Goal: Transaction & Acquisition: Purchase product/service

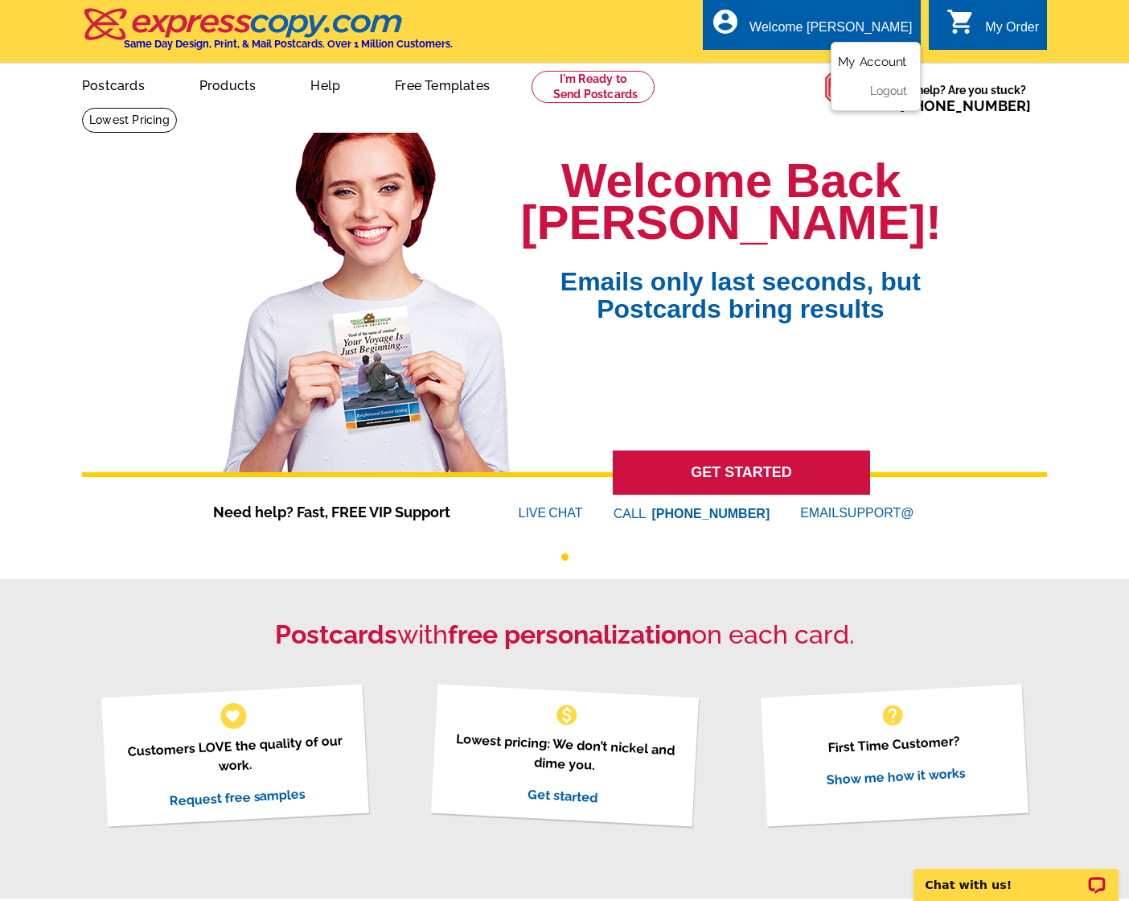
click at [855, 56] on link "My Account" at bounding box center [872, 62] width 69 height 14
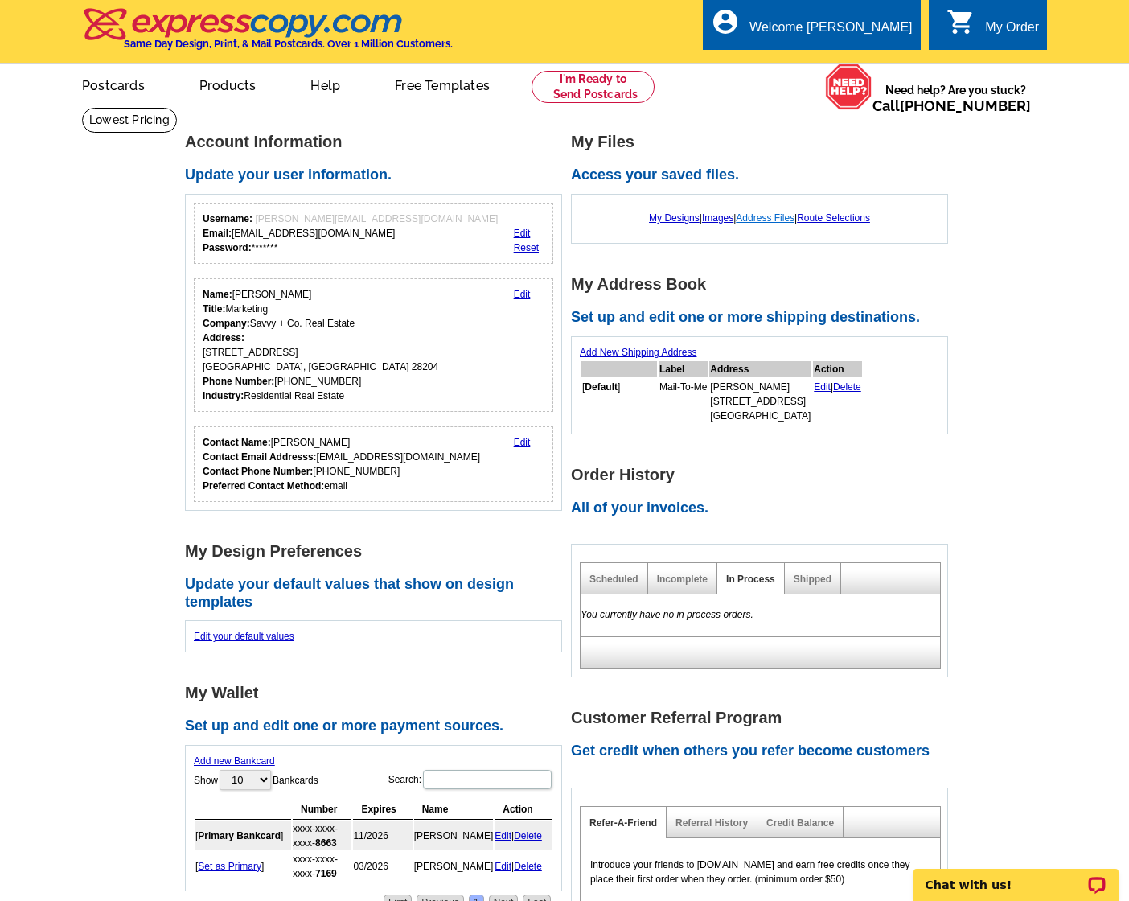
click at [786, 218] on link "Address Files" at bounding box center [765, 217] width 59 height 11
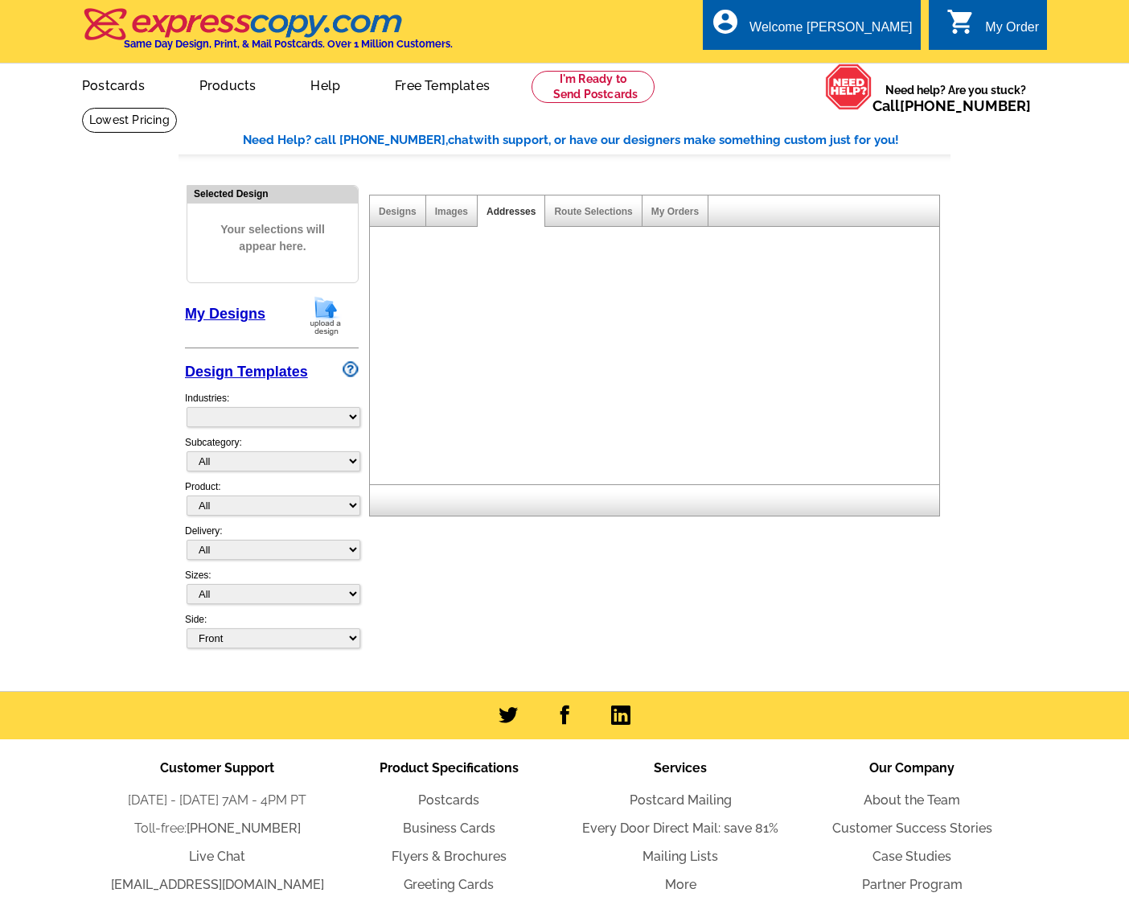
select select "785"
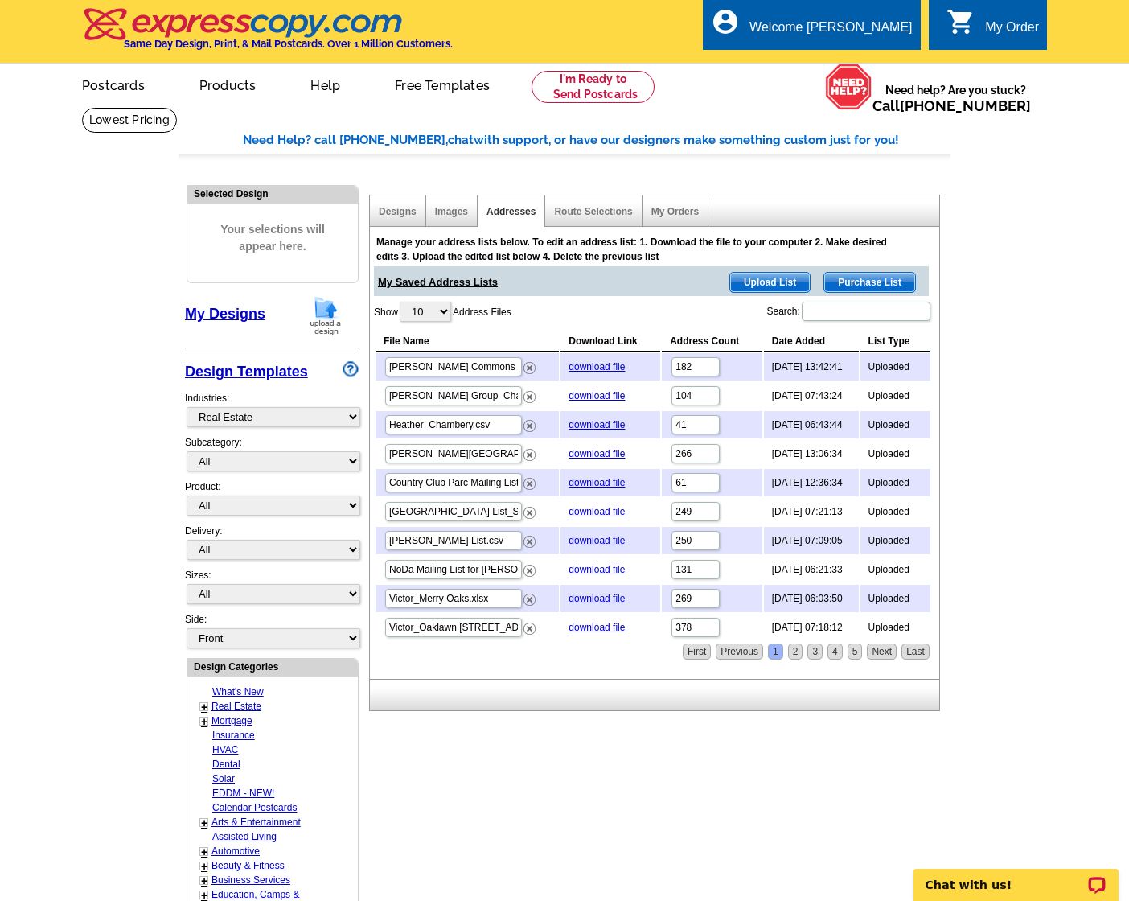
click at [774, 279] on span "Upload List" at bounding box center [770, 282] width 80 height 19
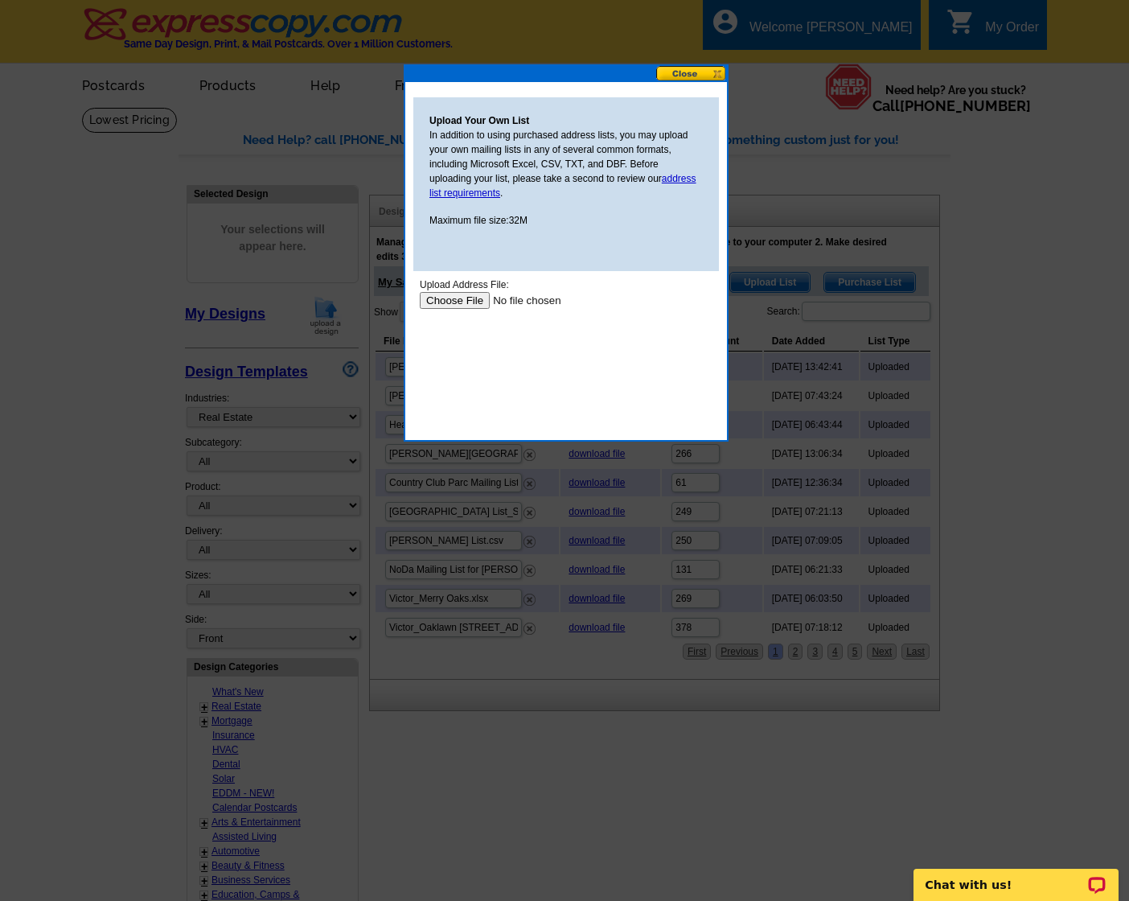
click at [474, 299] on input "file" at bounding box center [521, 300] width 203 height 17
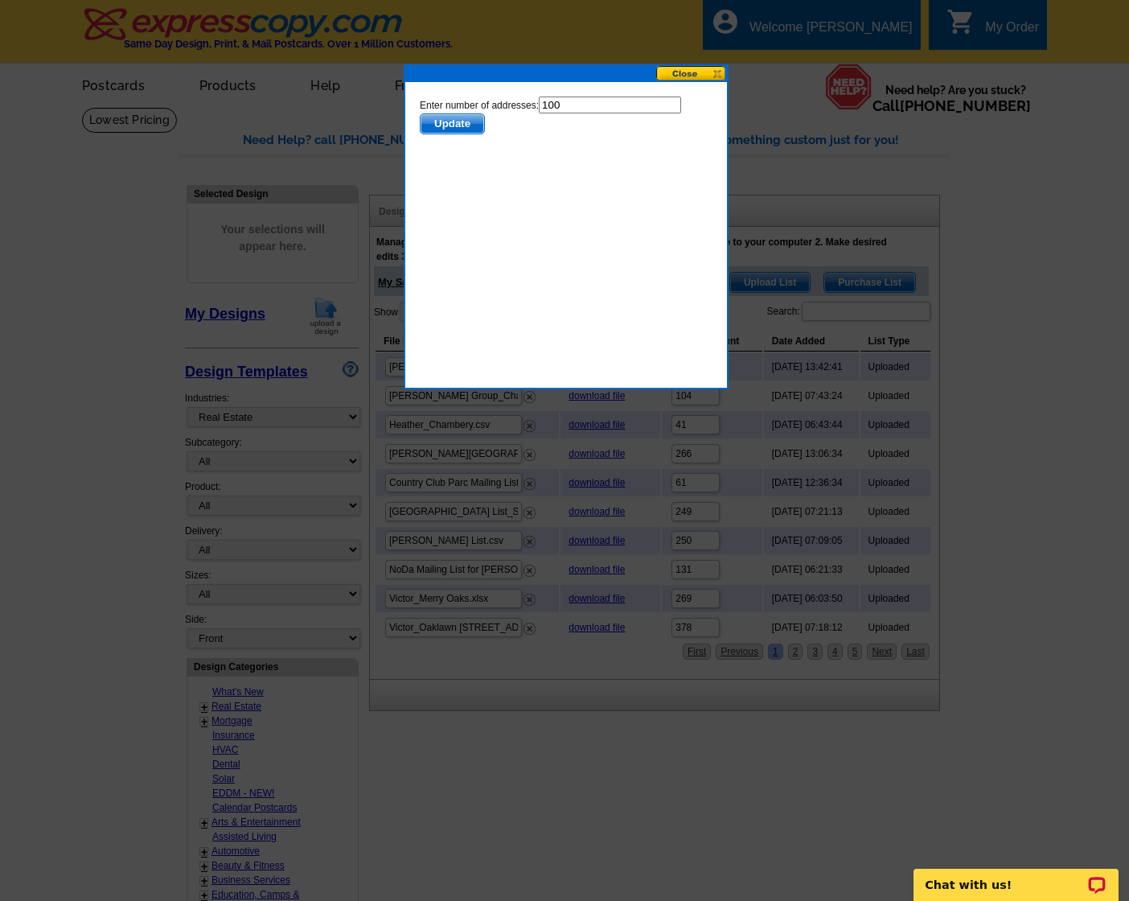
scroll to position [2, 0]
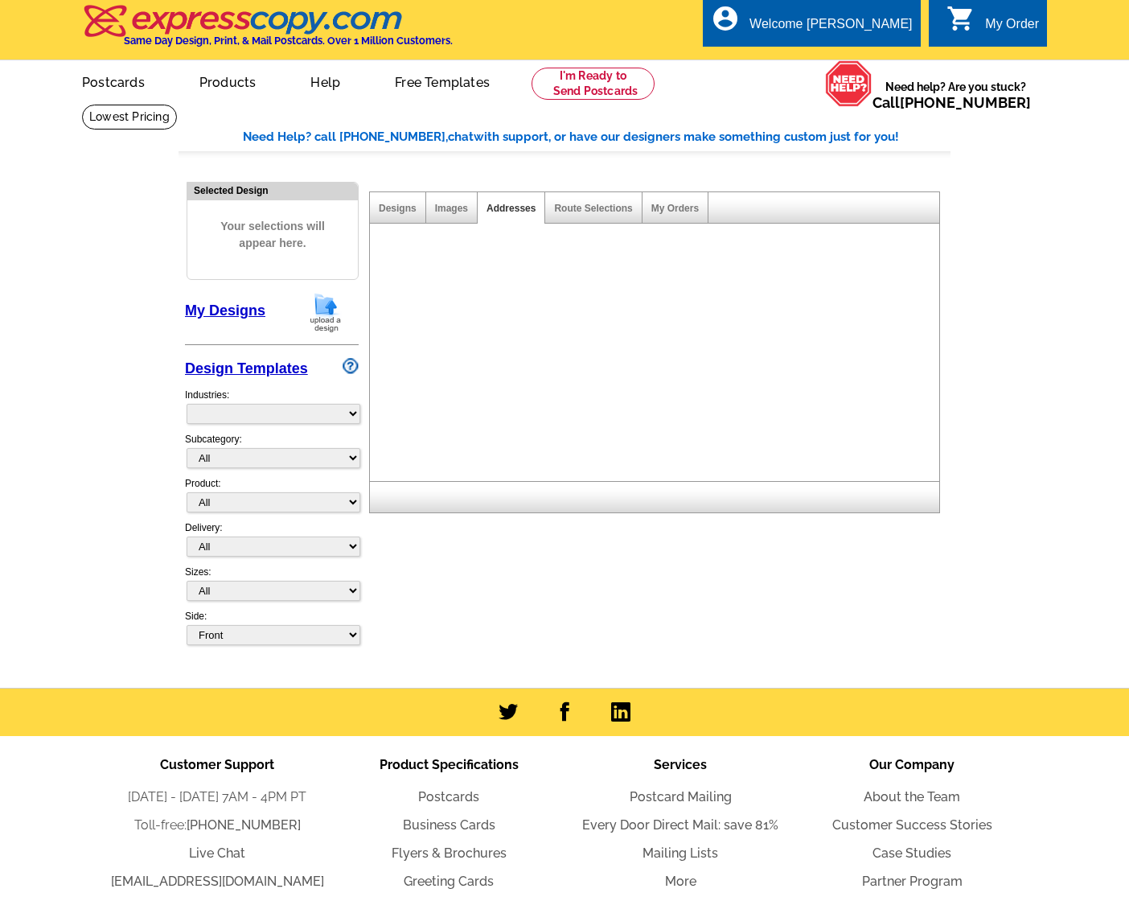
scroll to position [2, 0]
select select "785"
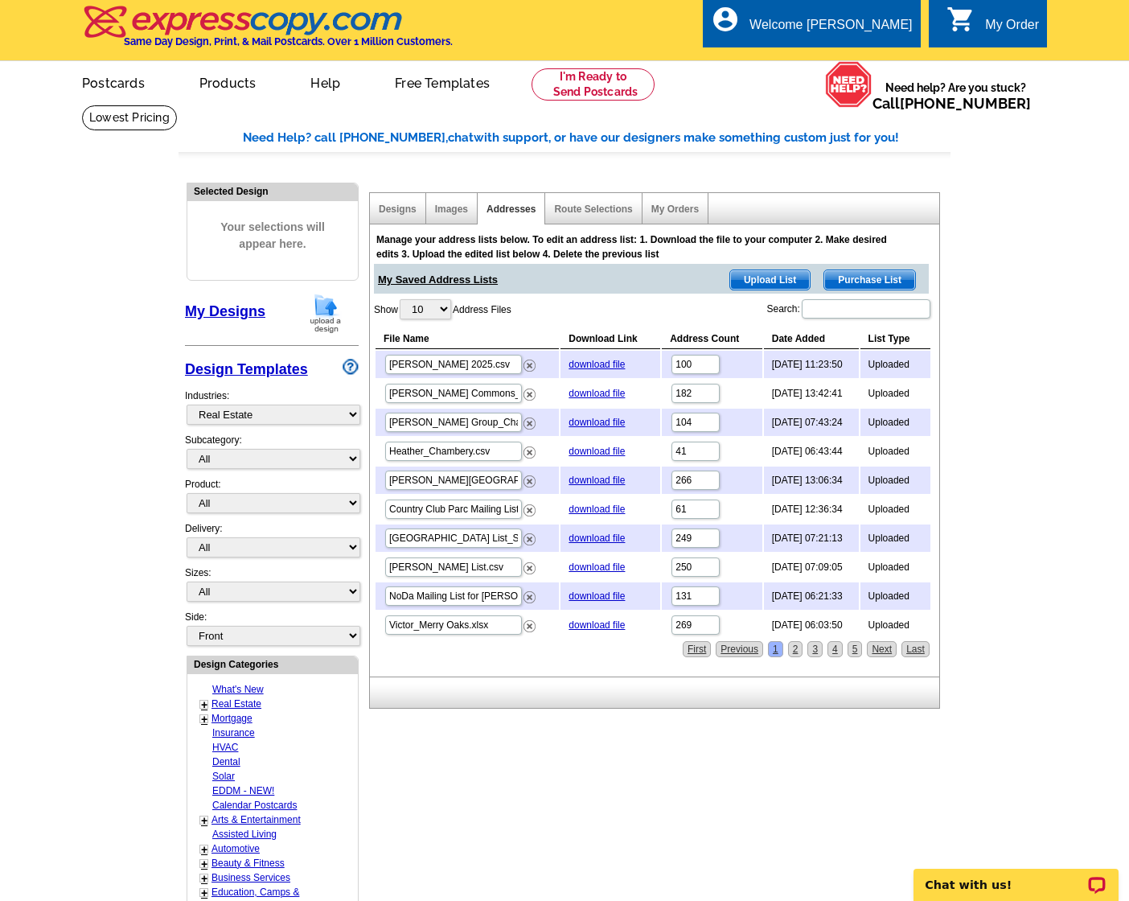
scroll to position [0, 0]
click at [799, 651] on link "2" at bounding box center [795, 649] width 15 height 16
click at [820, 650] on link "3" at bounding box center [814, 649] width 15 height 16
click at [780, 651] on link "1" at bounding box center [775, 649] width 15 height 16
click at [129, 85] on link "Postcards" at bounding box center [112, 82] width 113 height 38
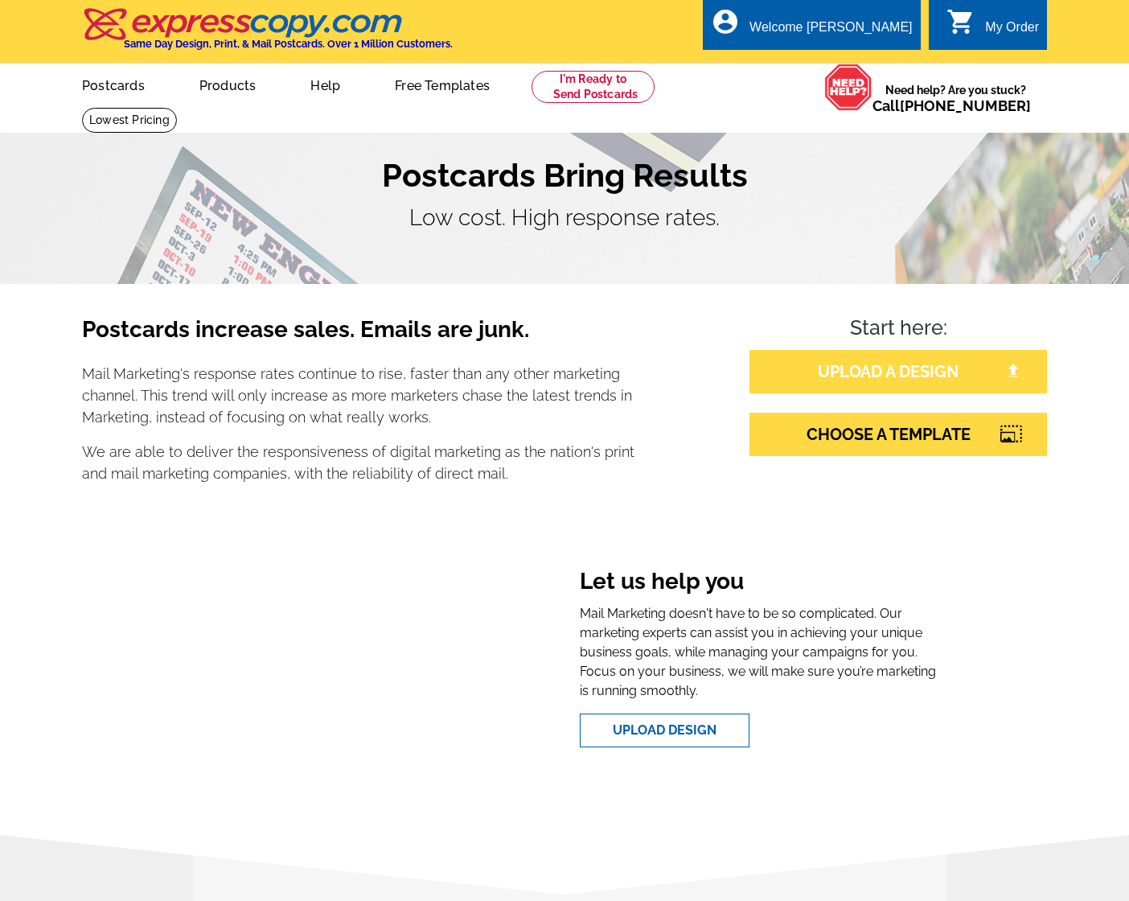
click at [885, 371] on link "UPLOAD A DESIGN" at bounding box center [898, 371] width 298 height 43
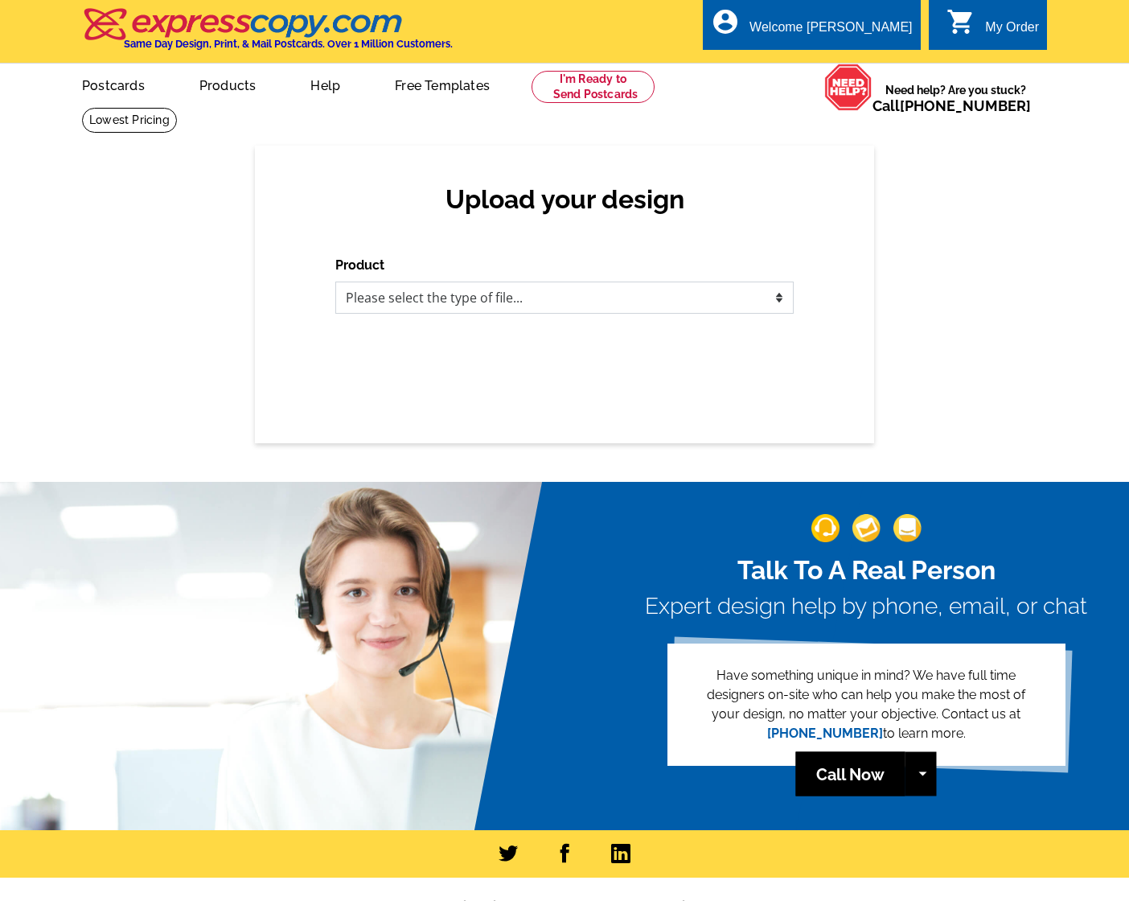
click at [586, 302] on select "Please select the type of file... Postcards Business Cards Letters and flyers G…" at bounding box center [564, 297] width 458 height 32
select select "1"
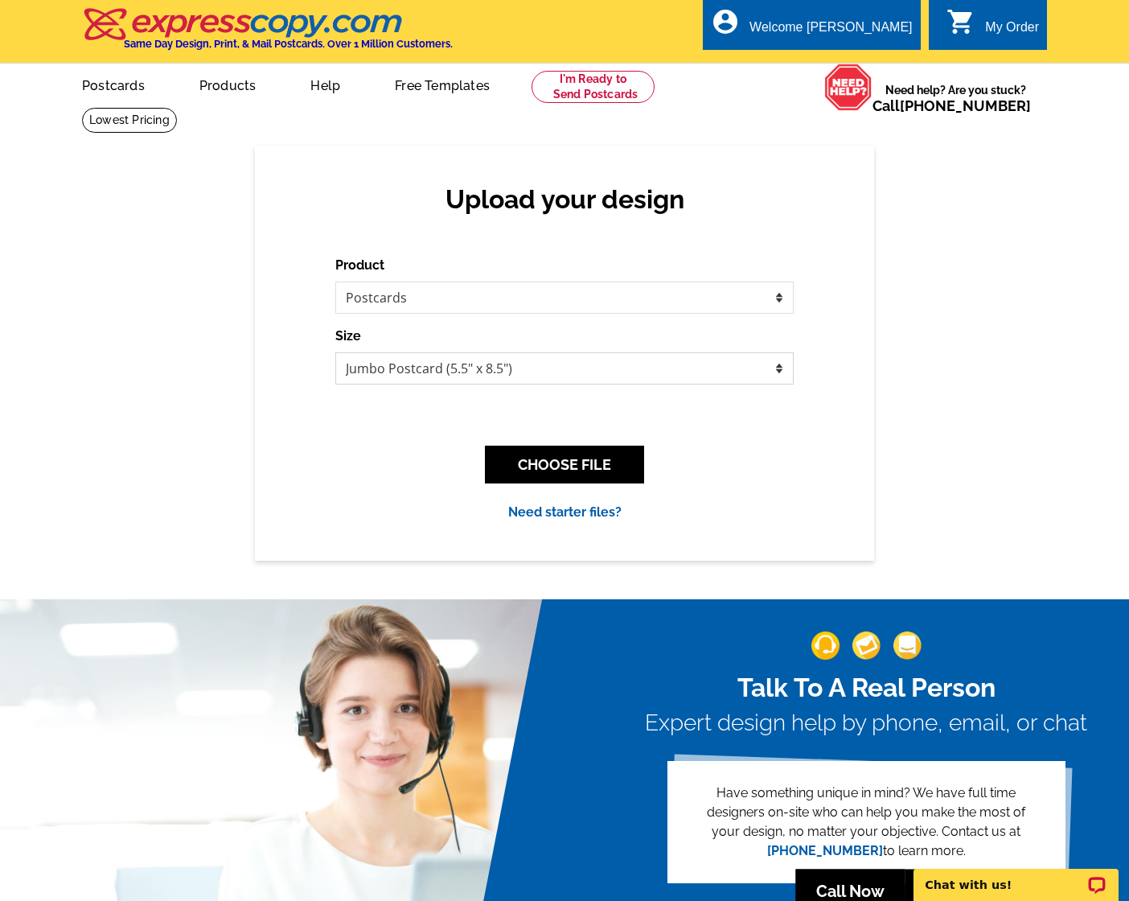
click at [532, 373] on select "Jumbo Postcard (5.5" x 8.5") Regular Postcard (4.25" x 5.6") Panoramic Postcard…" at bounding box center [564, 368] width 458 height 32
select select "3"
click at [587, 463] on button "CHOOSE FILE" at bounding box center [564, 465] width 159 height 38
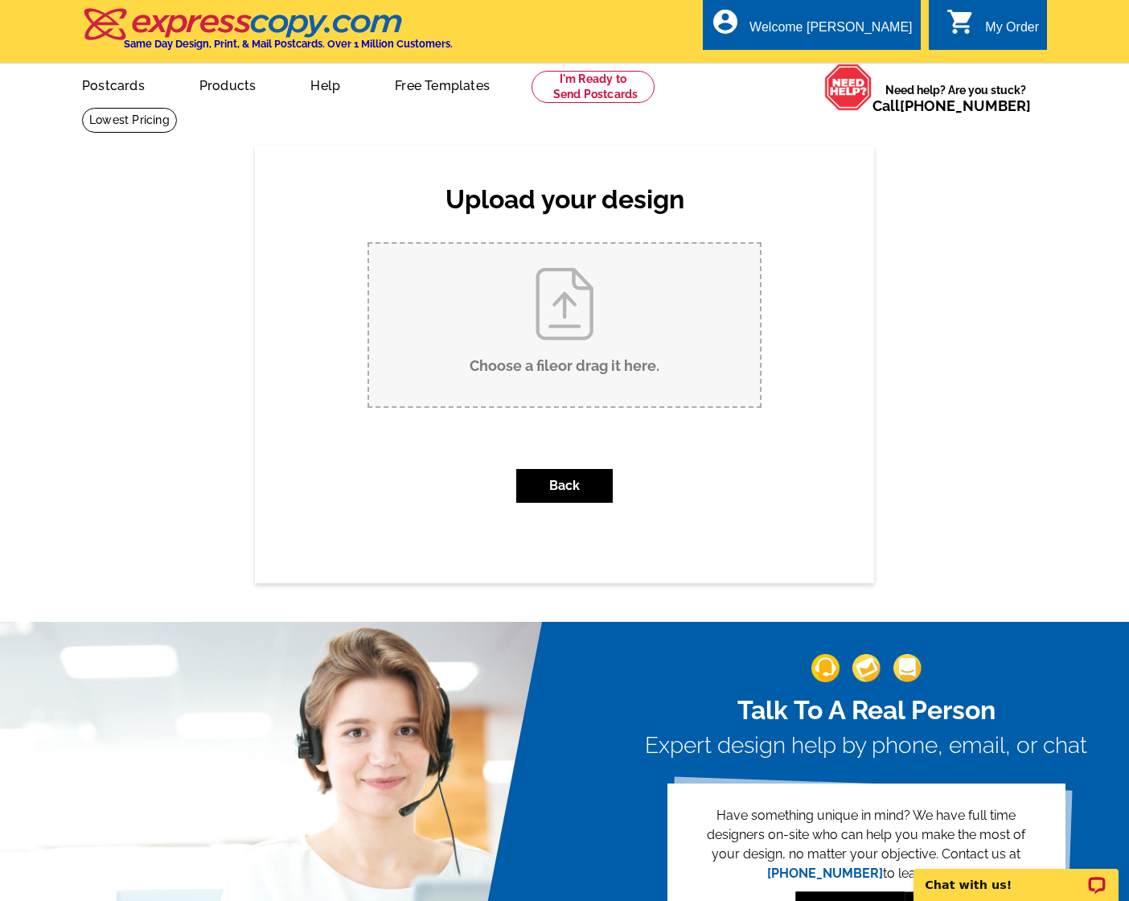
click at [571, 302] on input "Choose a file or drag it here ." at bounding box center [564, 325] width 391 height 162
type input "C:\fakepath\Postcard_Panoramic_Sarah Martin_Recent Notable Sales_Outlined.pdf"
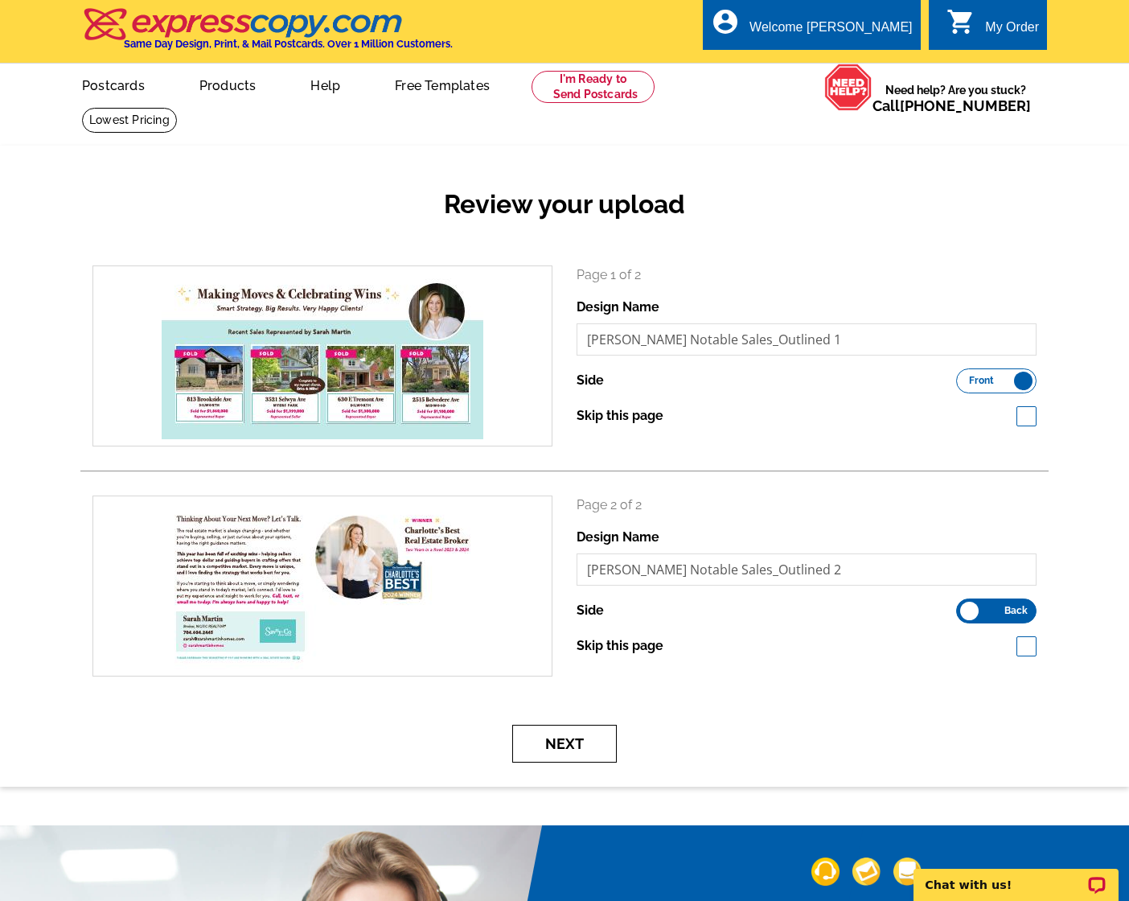
click at [547, 740] on button "Next" at bounding box center [564, 744] width 105 height 38
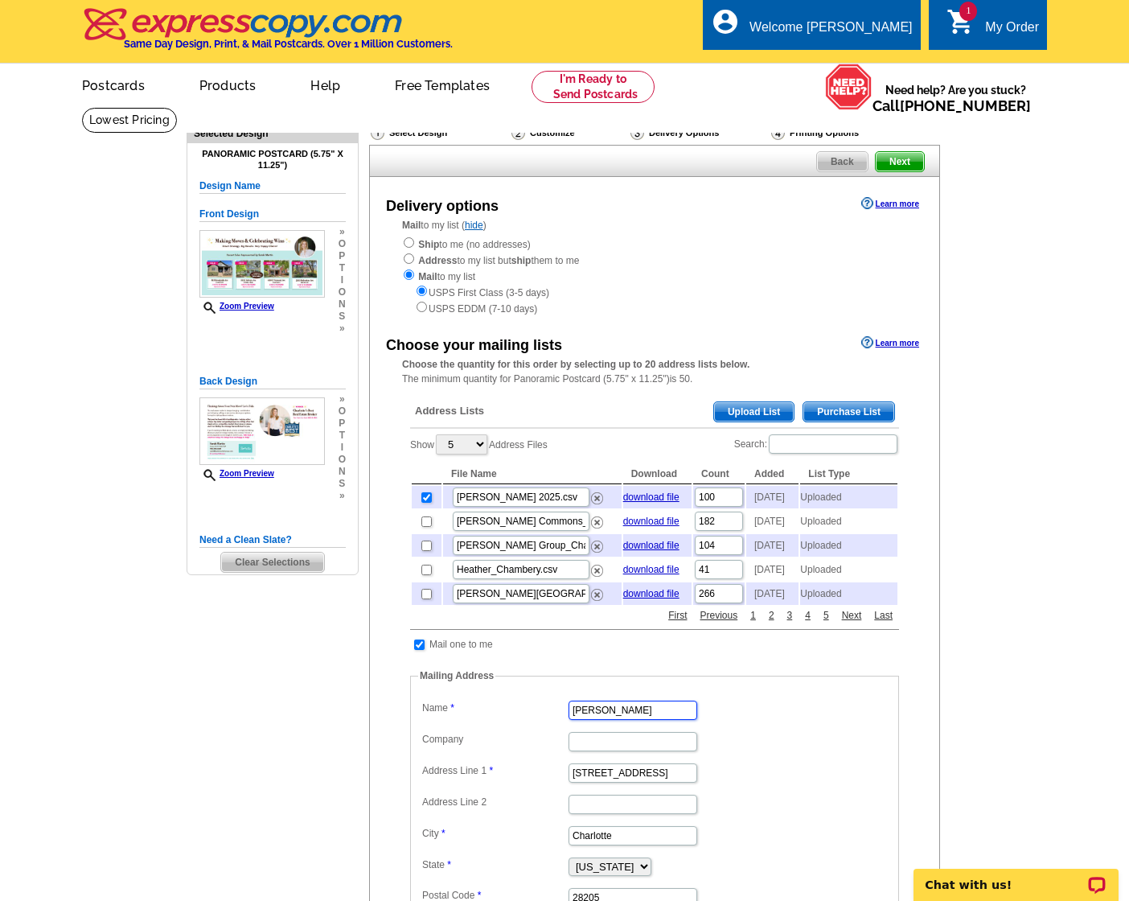
drag, startPoint x: 638, startPoint y: 744, endPoint x: 445, endPoint y: 719, distance: 195.4
click at [445, 719] on fieldset "Mailing Address Label Mail-To-Me Name [PERSON_NAME] Company Address Line 1 1918…" at bounding box center [654, 798] width 489 height 261
type input "[PERSON_NAME]"
type input "2012 Club Road"
click at [853, 725] on fieldset "Mailing Address Label Mail-To-Me Name Julie Tambussi Company Address Line 1 201…" at bounding box center [654, 798] width 489 height 261
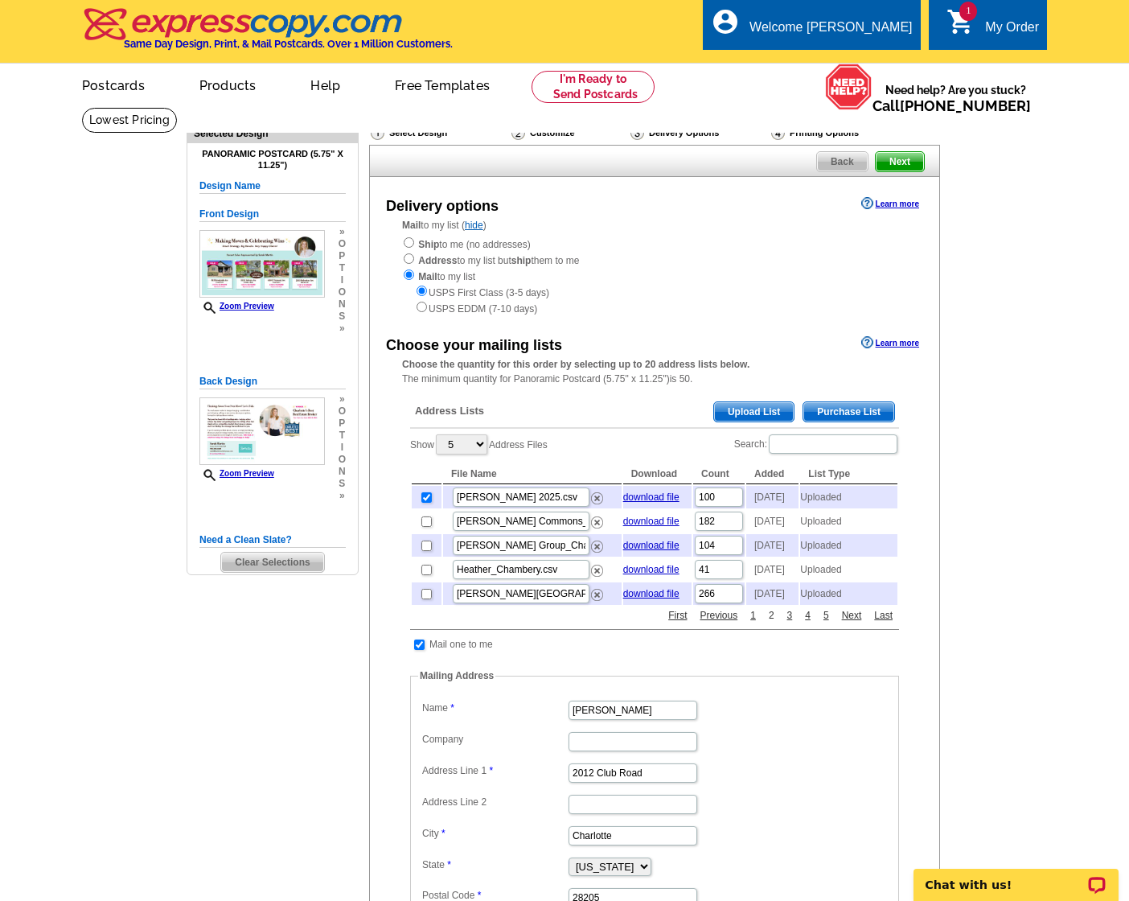
click at [769, 622] on link "2" at bounding box center [772, 615] width 14 height 14
click at [432, 556] on td at bounding box center [427, 545] width 30 height 23
click at [425, 551] on input "checkbox" at bounding box center [426, 545] width 10 height 10
checkbox input "true"
click at [770, 622] on link "2" at bounding box center [772, 615] width 14 height 14
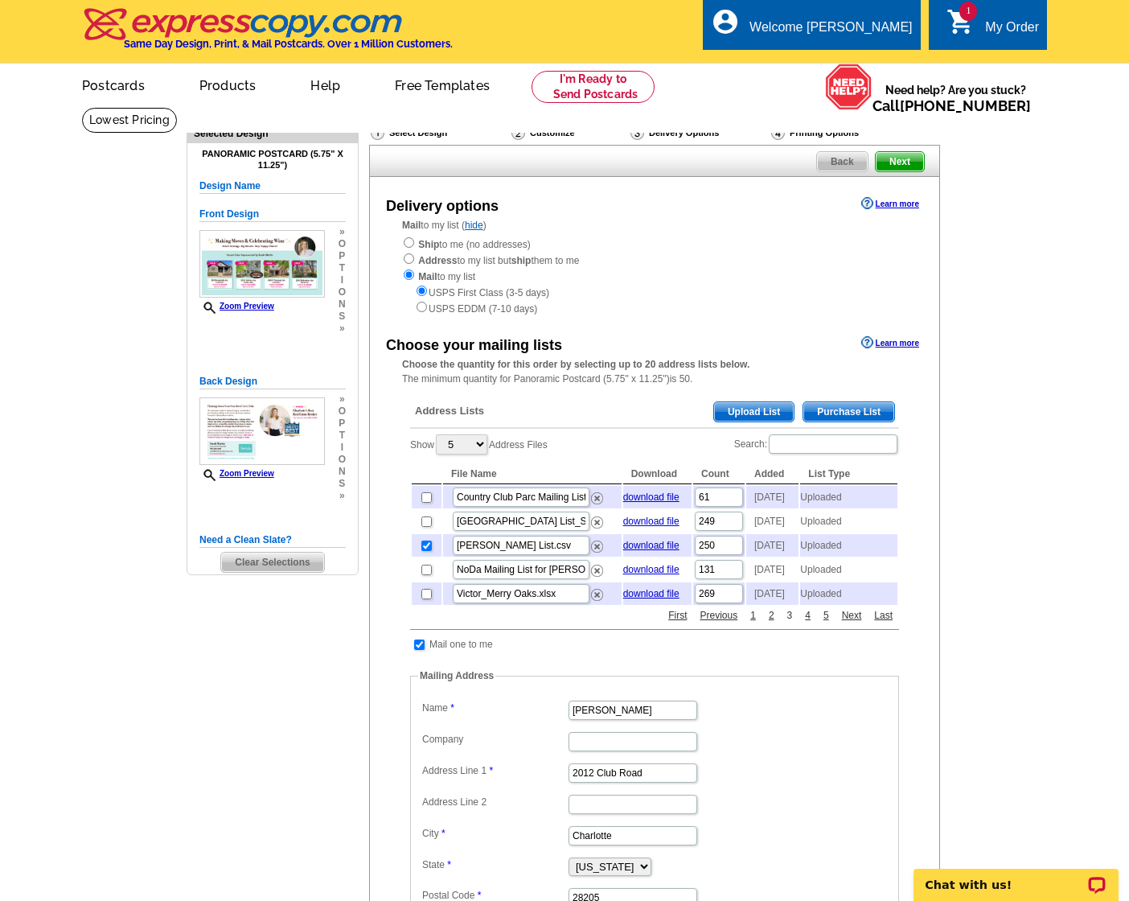
click at [787, 622] on link "3" at bounding box center [790, 615] width 14 height 14
click at [809, 622] on link "4" at bounding box center [808, 615] width 14 height 14
click at [821, 622] on link "6" at bounding box center [826, 615] width 14 height 14
click at [428, 599] on input "checkbox" at bounding box center [426, 594] width 10 height 10
checkbox input "true"
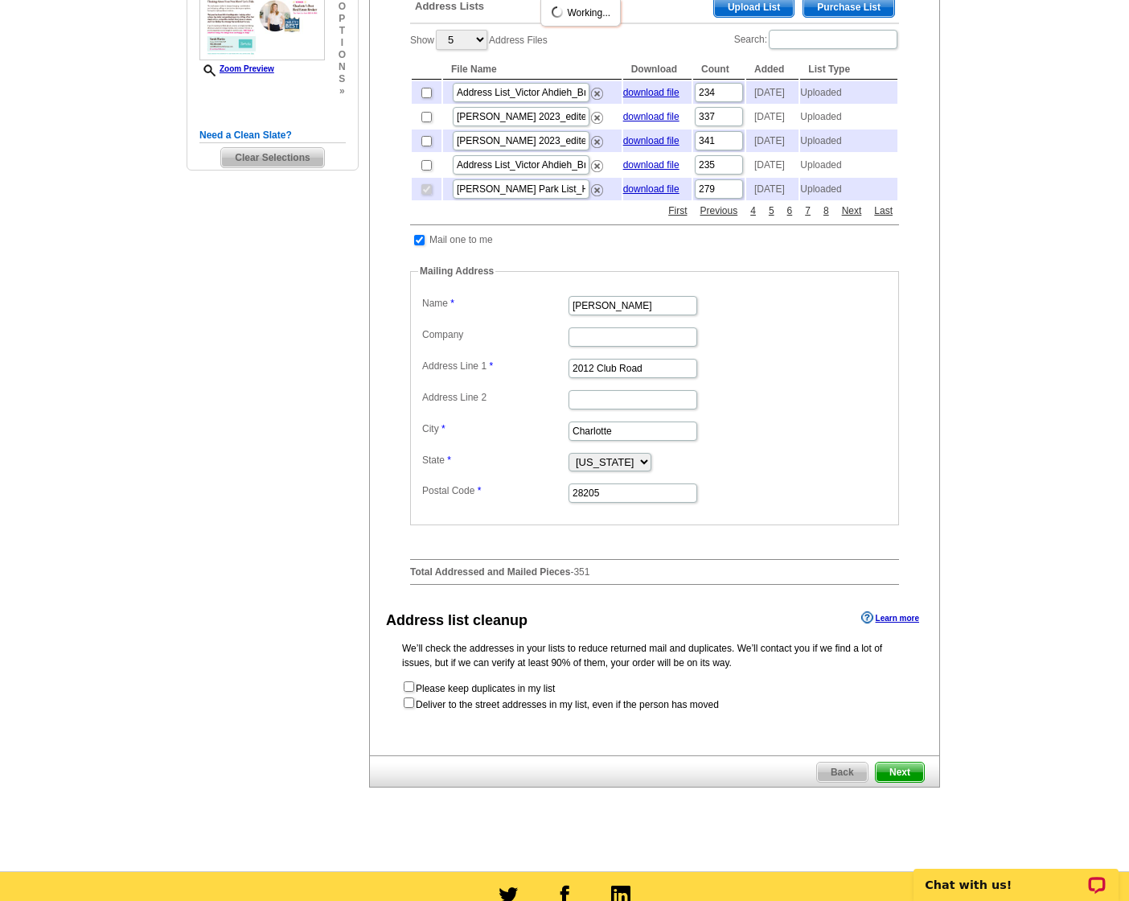
scroll to position [433, 0]
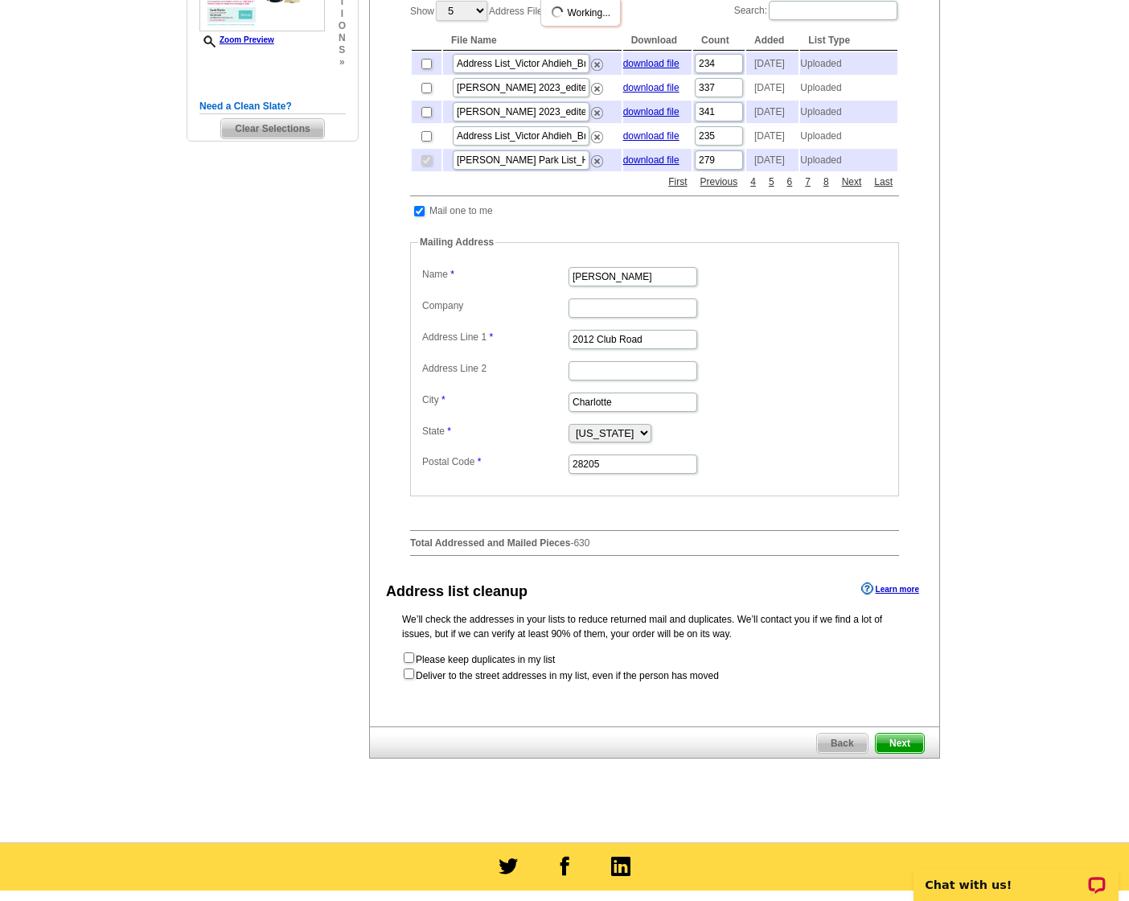
click at [903, 753] on span "Next" at bounding box center [900, 742] width 48 height 19
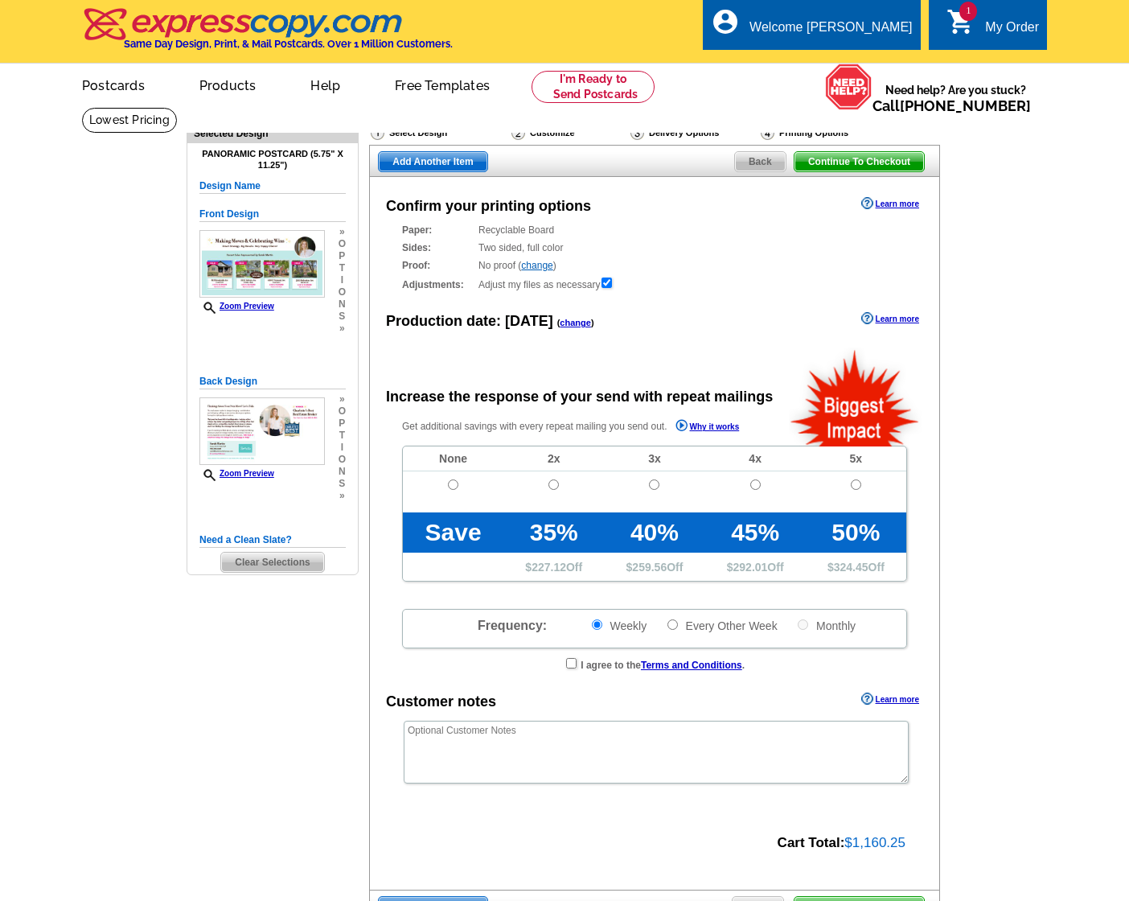
radio input "false"
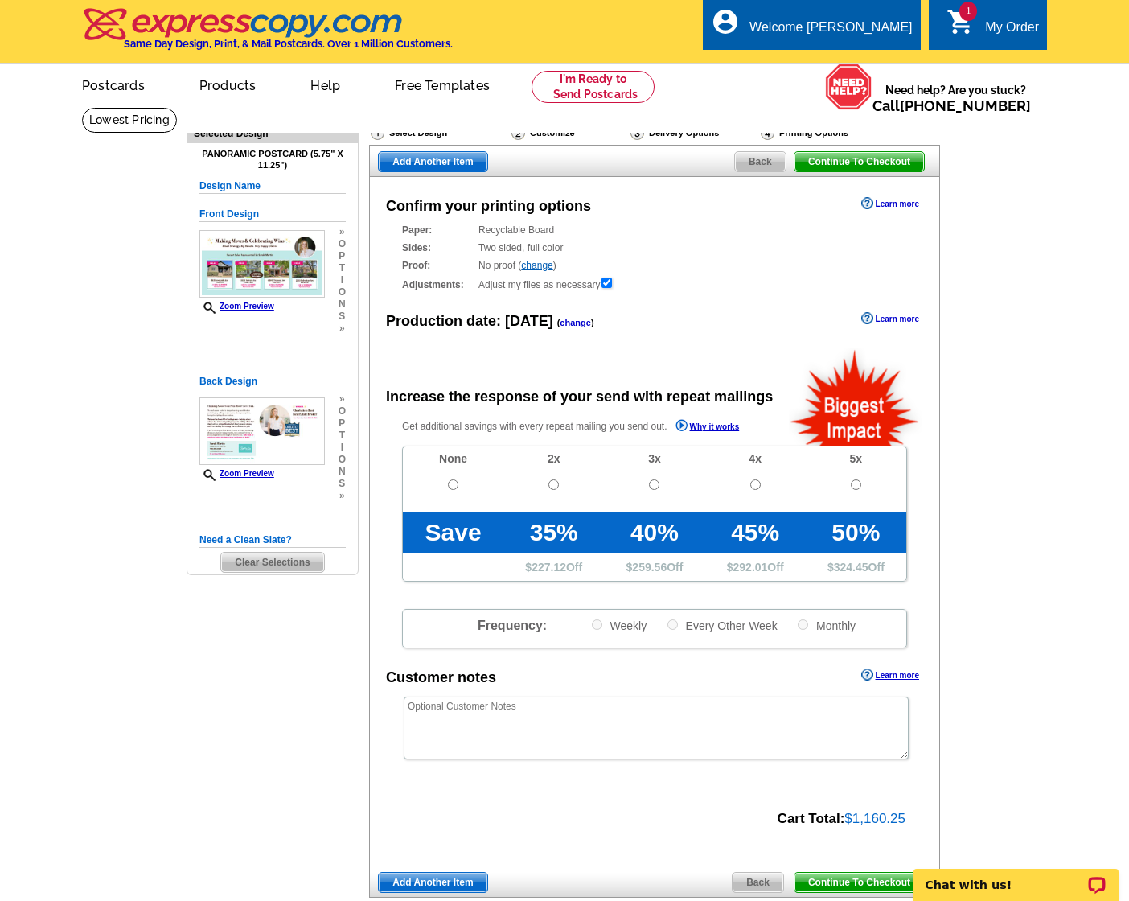
click at [459, 490] on td at bounding box center [453, 491] width 101 height 41
click at [452, 482] on input "radio" at bounding box center [453, 484] width 10 height 10
radio input "true"
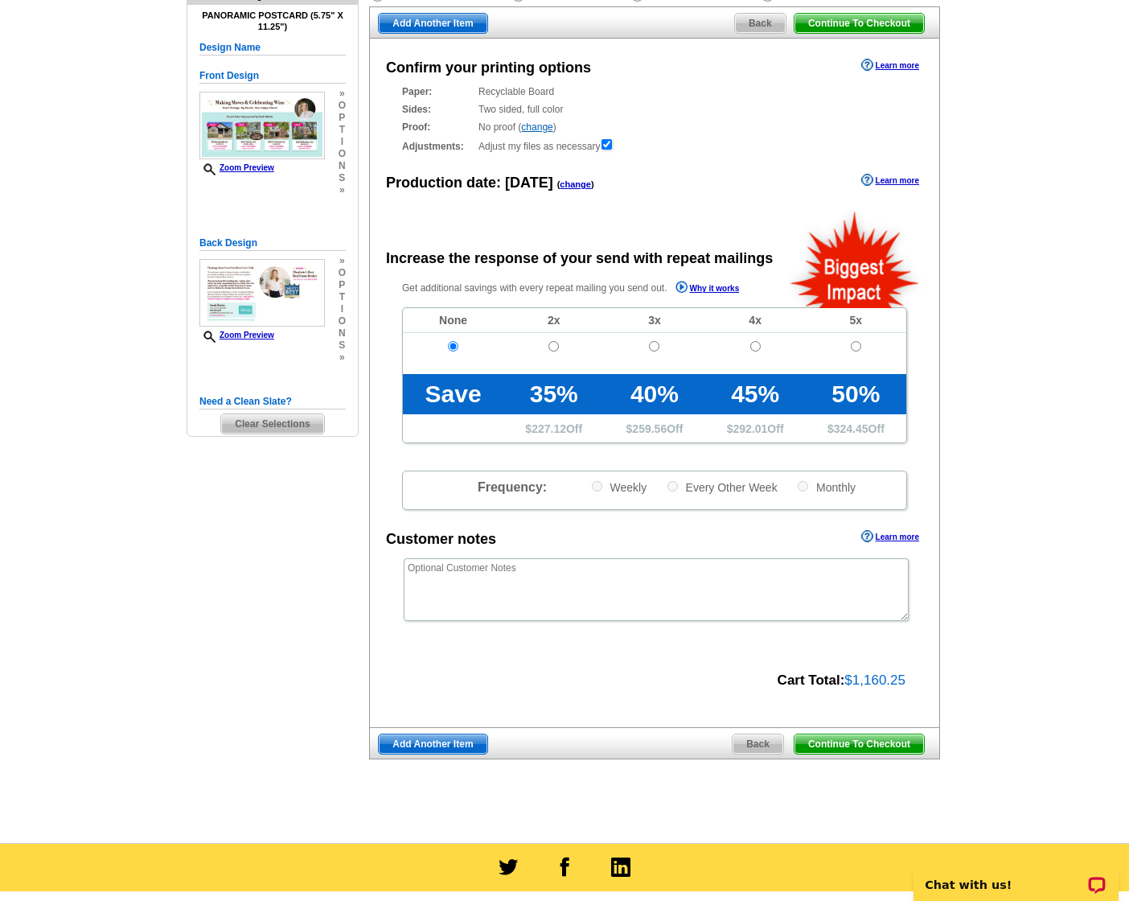
scroll to position [142, 0]
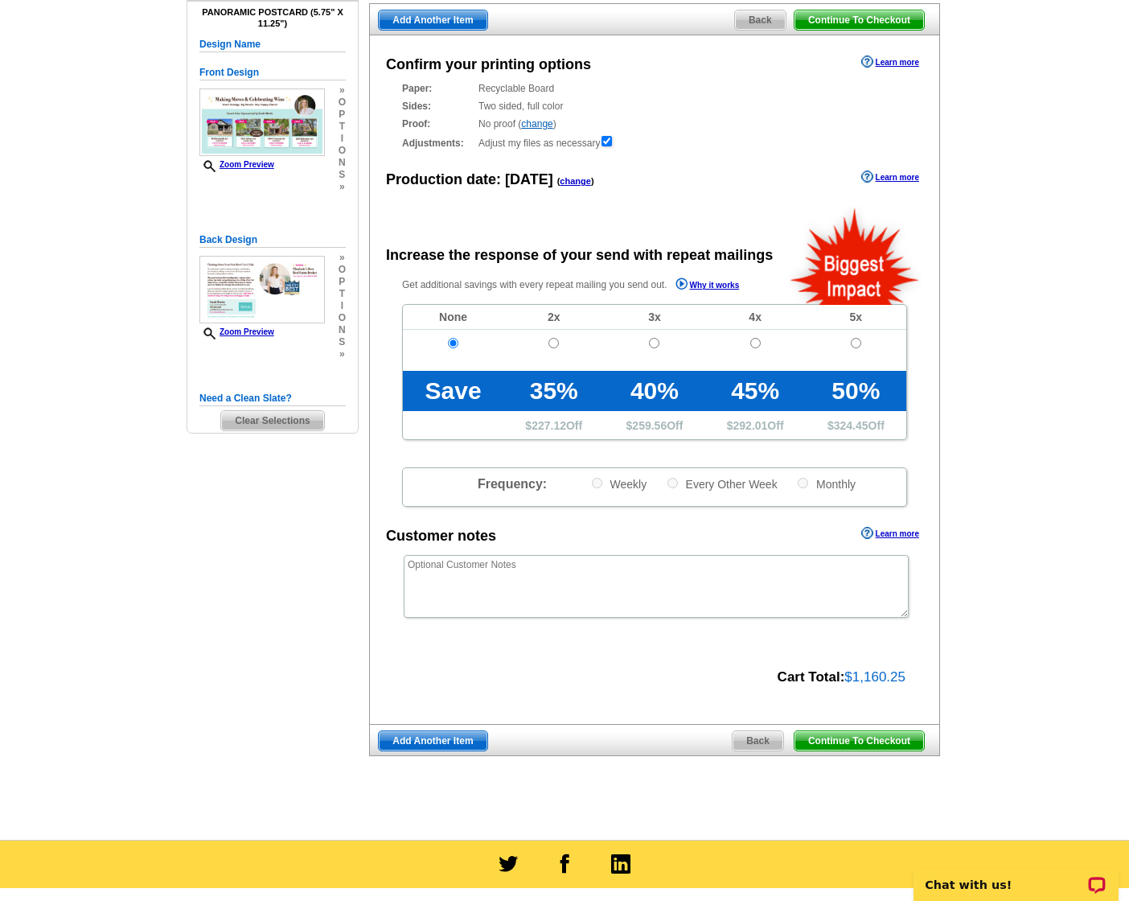
click at [874, 743] on span "Continue To Checkout" at bounding box center [859, 740] width 129 height 19
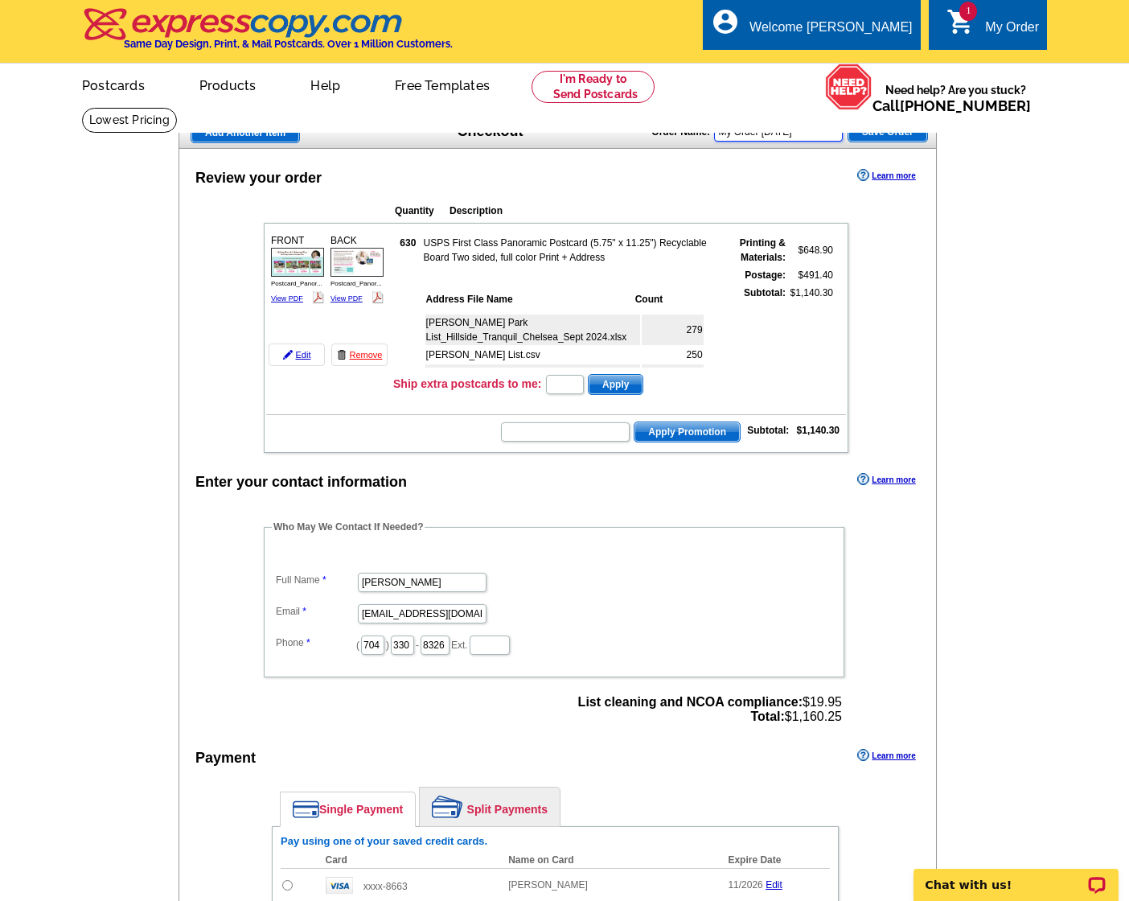
drag, startPoint x: 829, startPoint y: 131, endPoint x: 820, endPoint y: 130, distance: 8.9
click at [829, 131] on input "My Order [DATE]" at bounding box center [778, 131] width 129 height 19
drag, startPoint x: 832, startPoint y: 133, endPoint x: 582, endPoint y: 97, distance: 252.6
click at [572, 101] on body "Welcome back Stevie My Account Logout local_phone Same Day Design, Print, & Mai…" at bounding box center [564, 758] width 1129 height 1517
drag, startPoint x: 773, startPoint y: 135, endPoint x: 692, endPoint y: 137, distance: 80.4
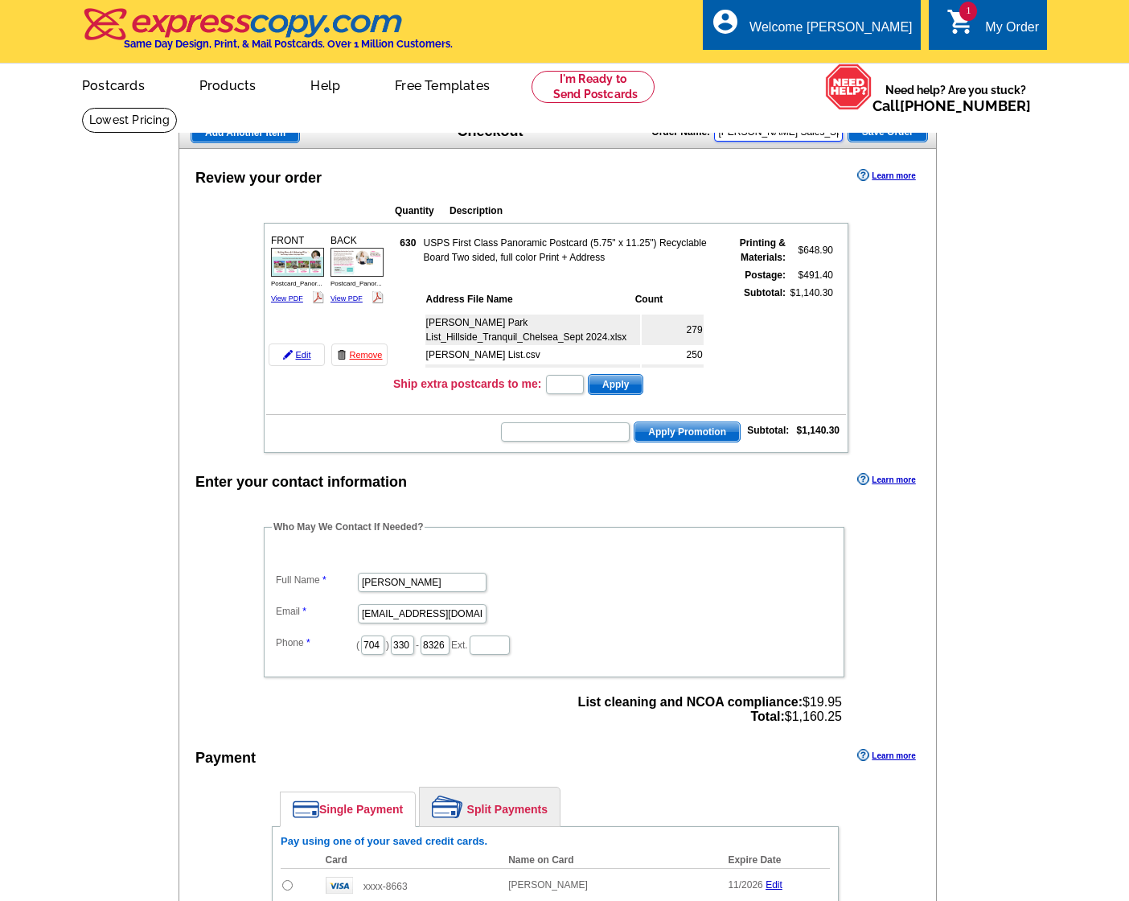
click at [641, 133] on div "Add Another Item Checkout Order Name: Sarah_recent Sales_Sphere-Dilworth-Myers …" at bounding box center [558, 133] width 758 height 32
click at [770, 138] on input "Sarah_recent Sales_Sphere-Dilworth-Myers Park" at bounding box center [778, 131] width 129 height 19
click at [769, 133] on input "Sarah_recent Sales_Sphere-Dilworth-Myers Park" at bounding box center [778, 131] width 129 height 19
type input "[PERSON_NAME] Sales_Sphere-[PERSON_NAME][GEOGRAPHIC_DATA]"
click at [899, 138] on span "Save Order" at bounding box center [887, 131] width 79 height 19
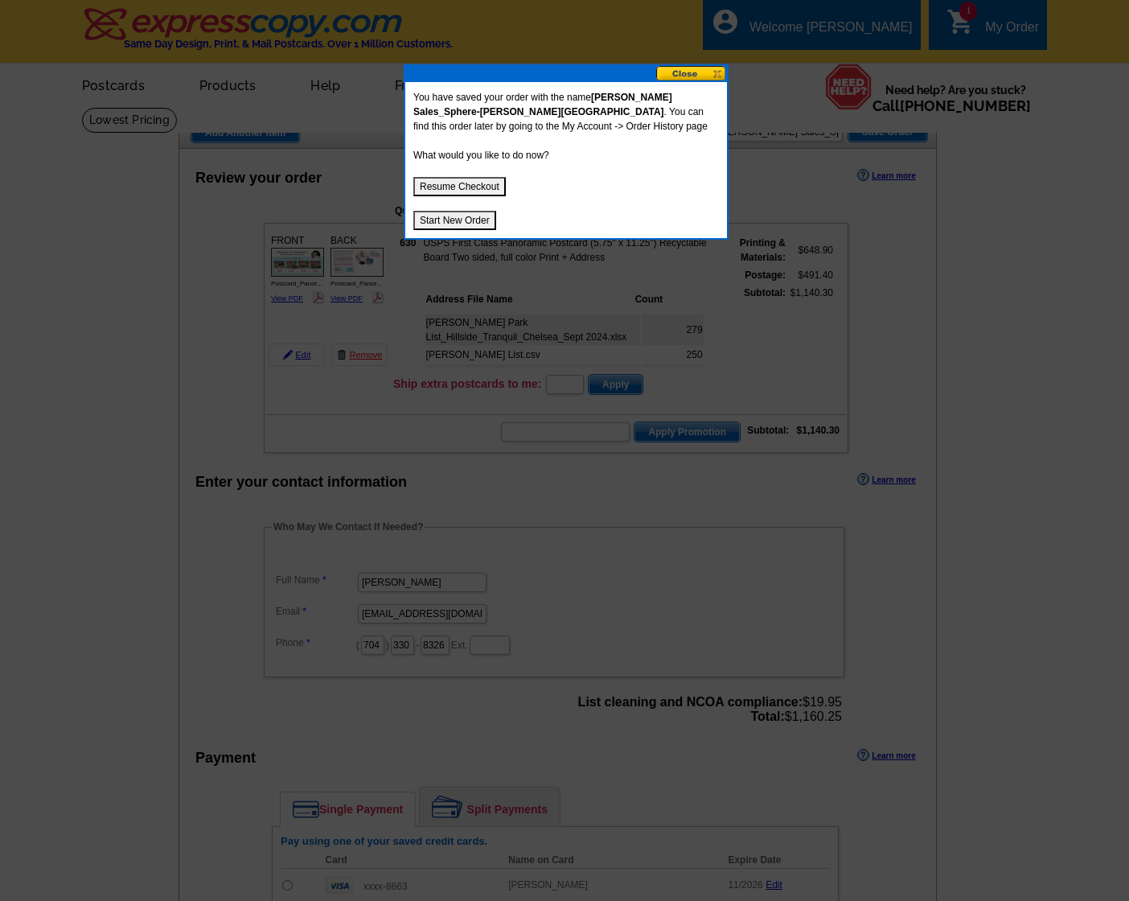
click at [464, 183] on button "Resume Checkout" at bounding box center [459, 186] width 92 height 19
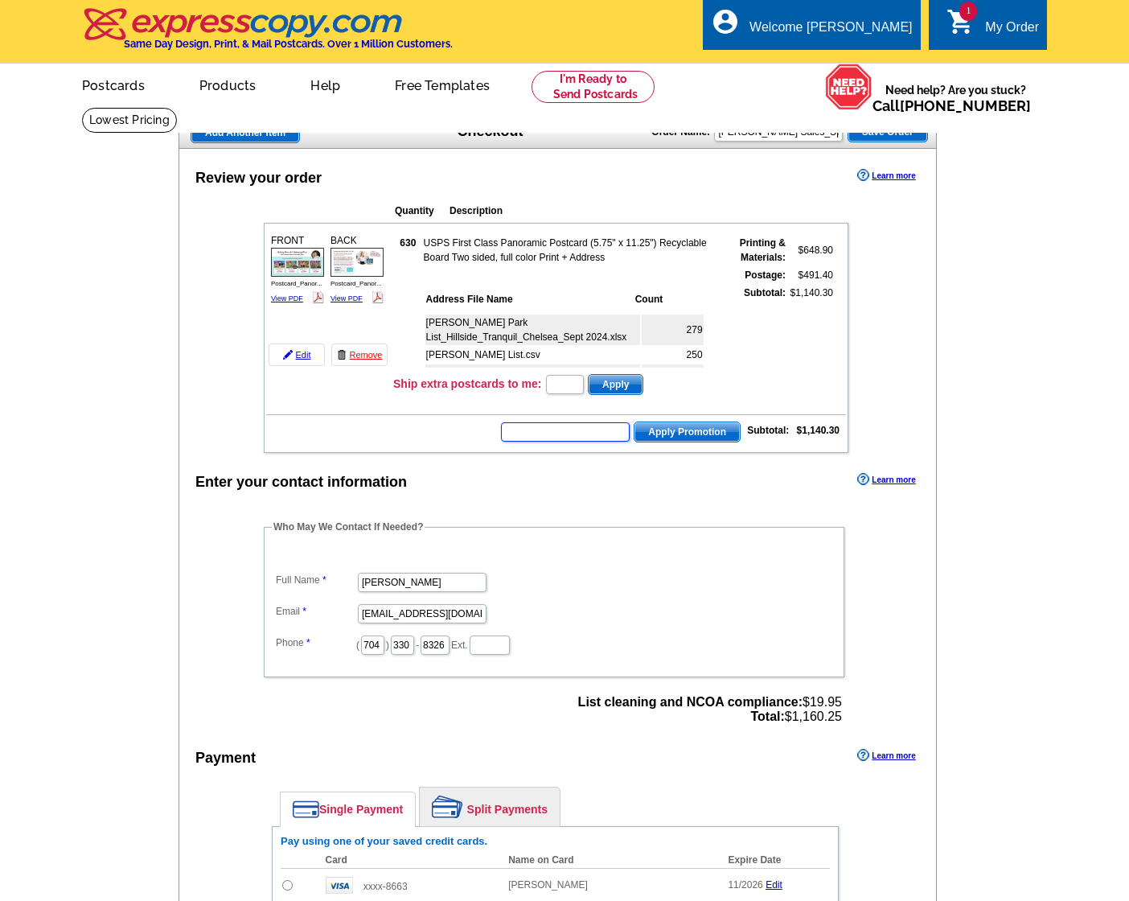
click at [593, 432] on input "text" at bounding box center [565, 431] width 129 height 19
type input "HURRY40"
click at [705, 431] on span "Apply Promotion" at bounding box center [686, 431] width 105 height 19
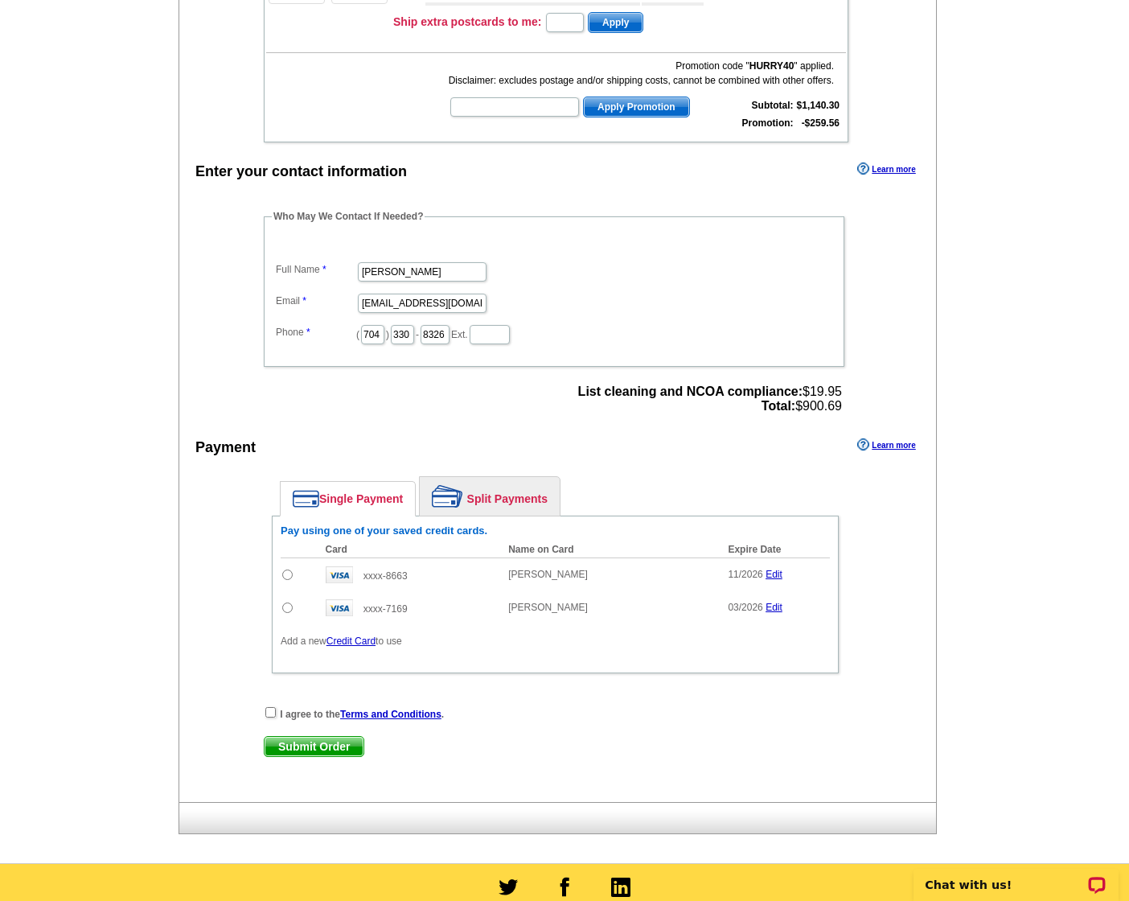
scroll to position [381, 0]
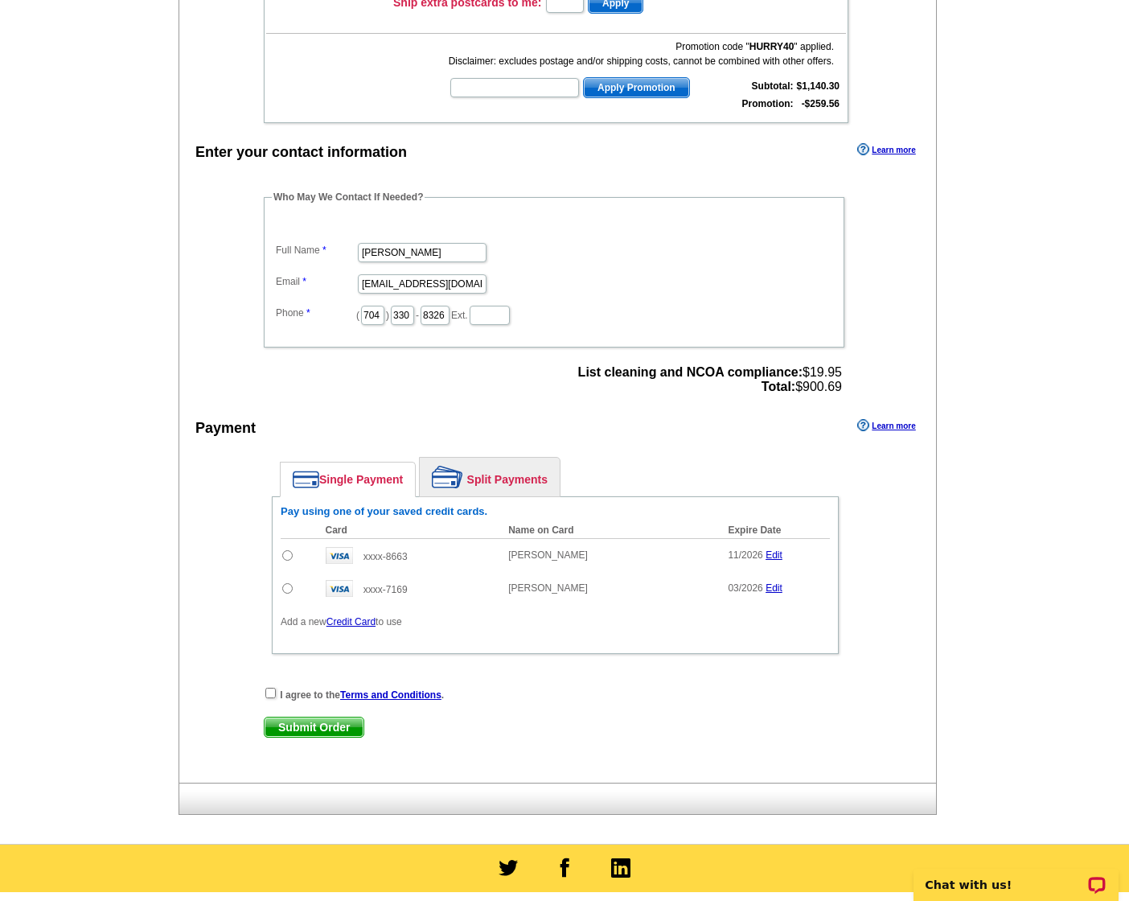
click at [285, 556] on input "radio" at bounding box center [287, 555] width 10 height 10
radio input "true"
click at [272, 686] on div "I agree to the Terms and Conditions ." at bounding box center [555, 694] width 583 height 16
click at [269, 693] on input "checkbox" at bounding box center [270, 693] width 10 height 10
checkbox input "true"
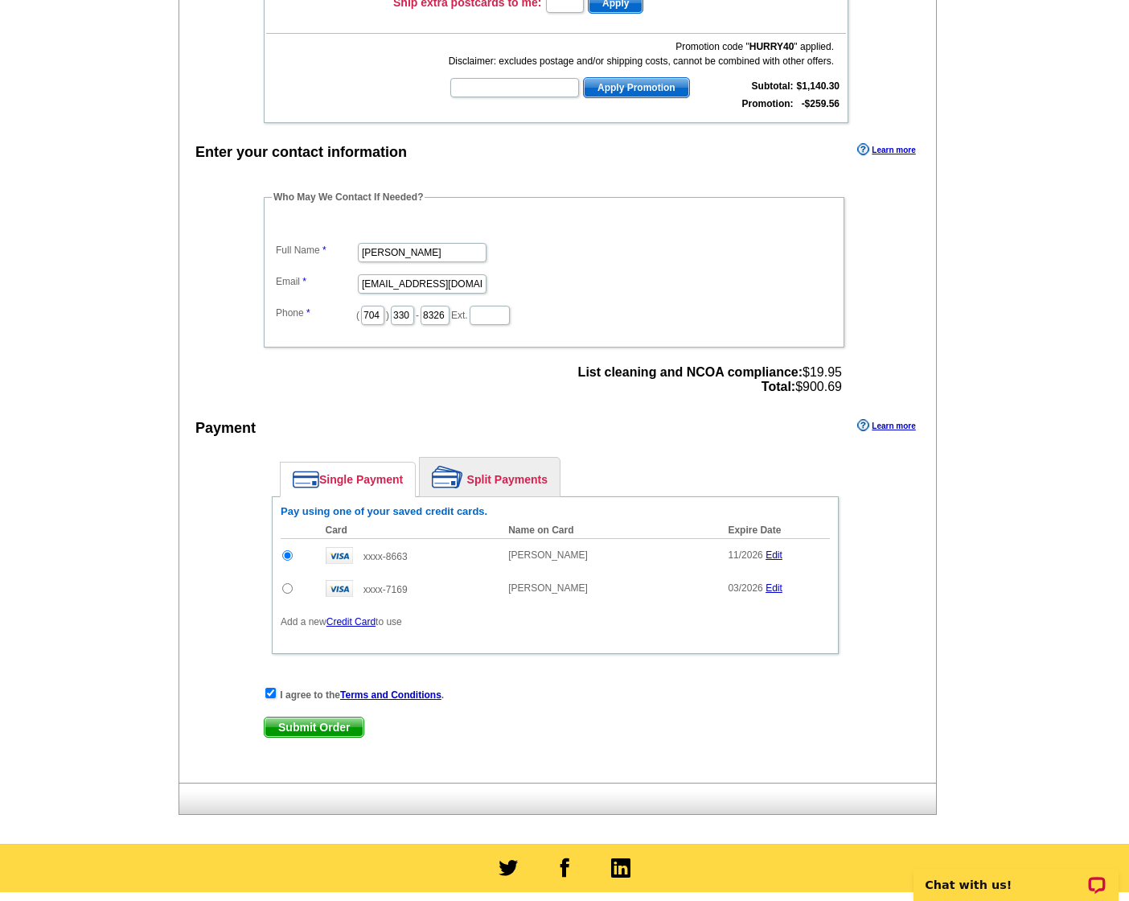
click at [303, 727] on span "Submit Order" at bounding box center [314, 726] width 99 height 19
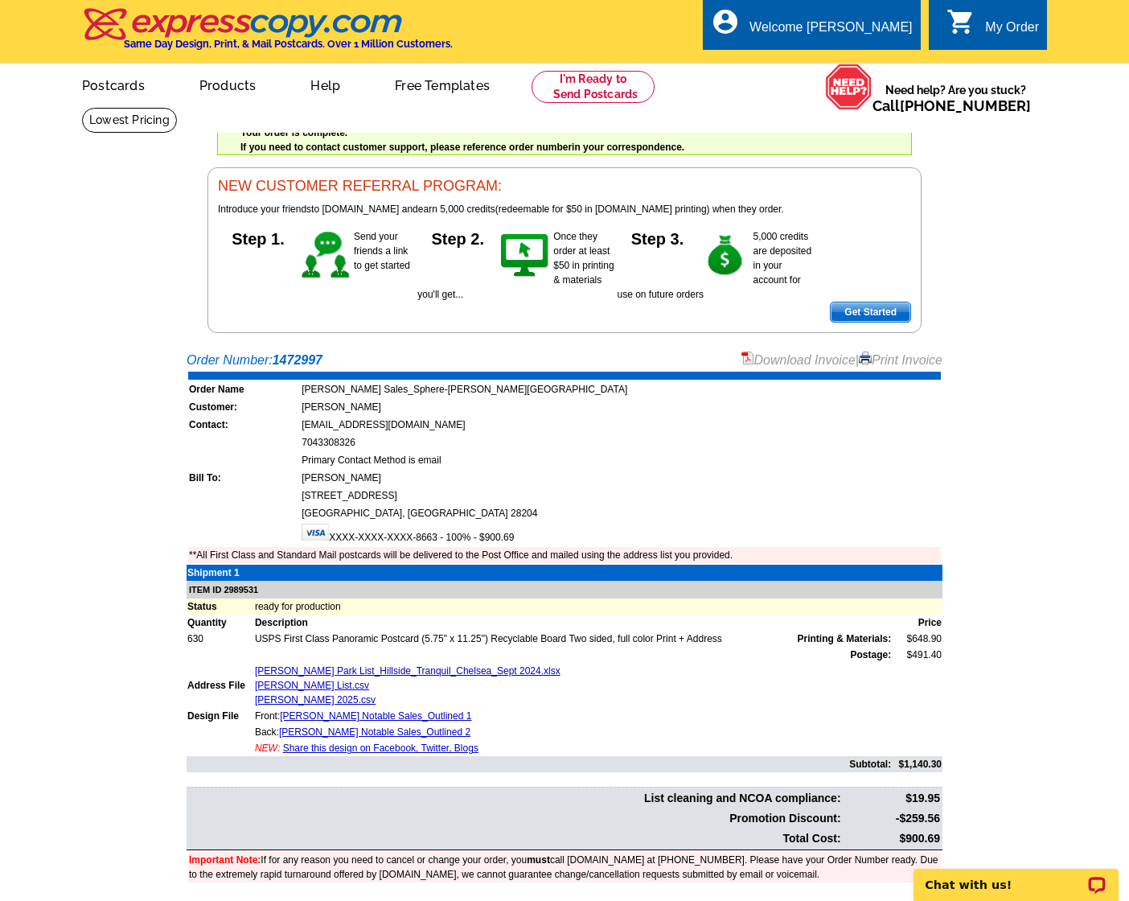
scroll to position [2, 0]
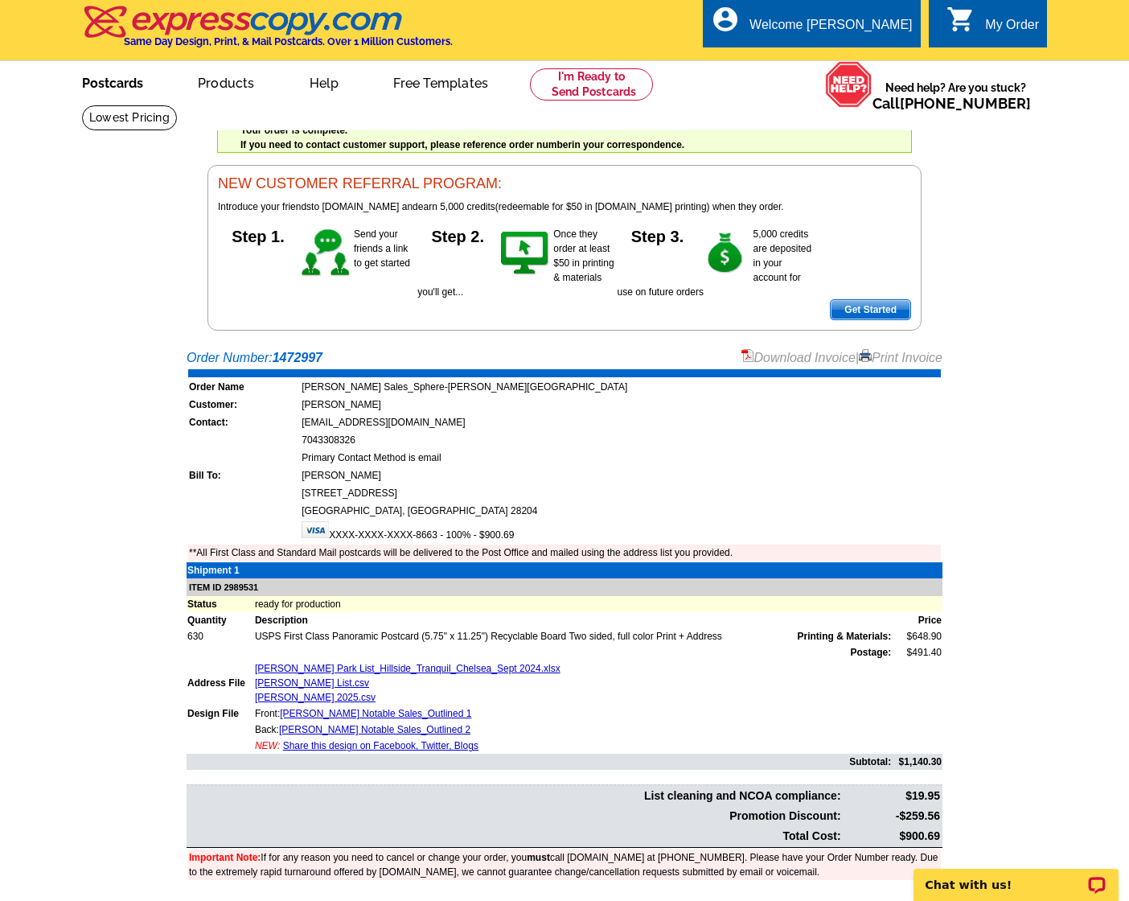
click at [117, 75] on link "Postcards" at bounding box center [112, 82] width 113 height 38
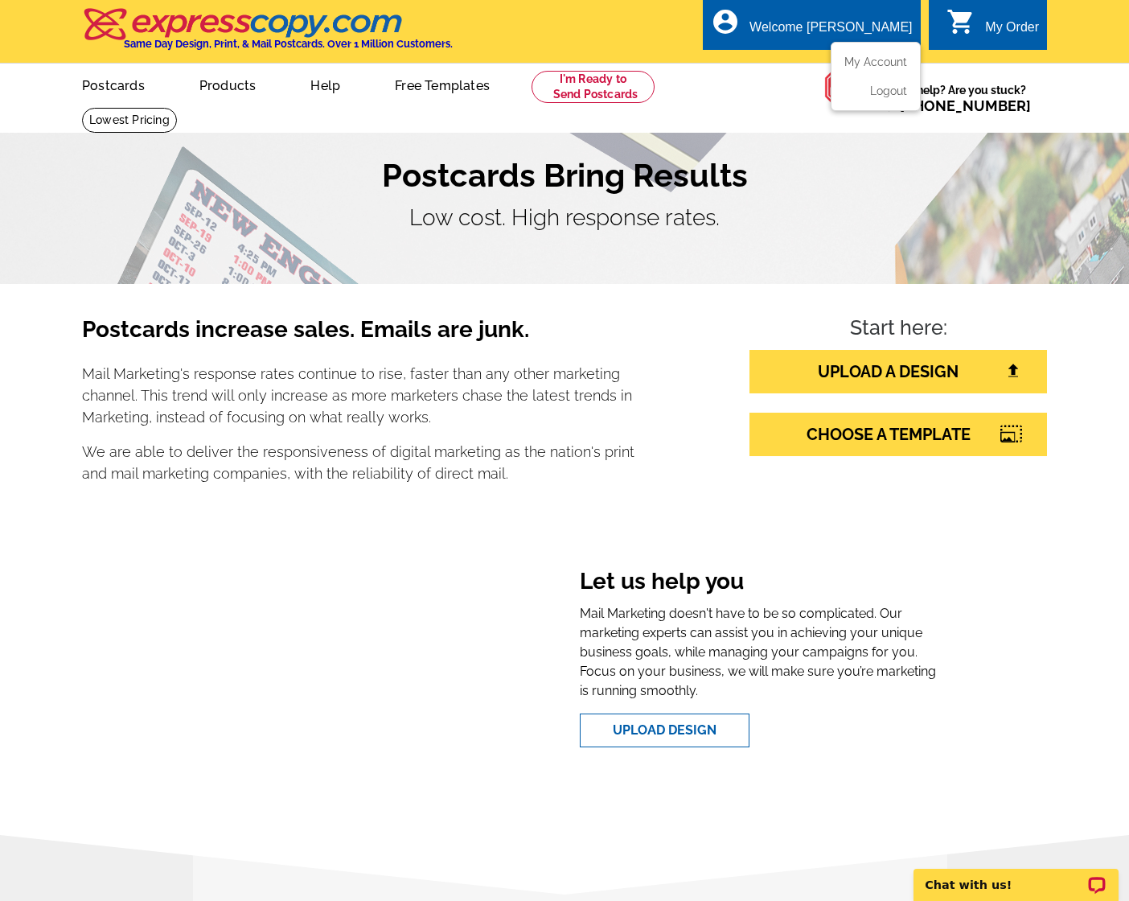
click at [854, 34] on div "Welcome [PERSON_NAME]" at bounding box center [830, 31] width 162 height 23
click at [873, 62] on link "My Account" at bounding box center [872, 62] width 69 height 14
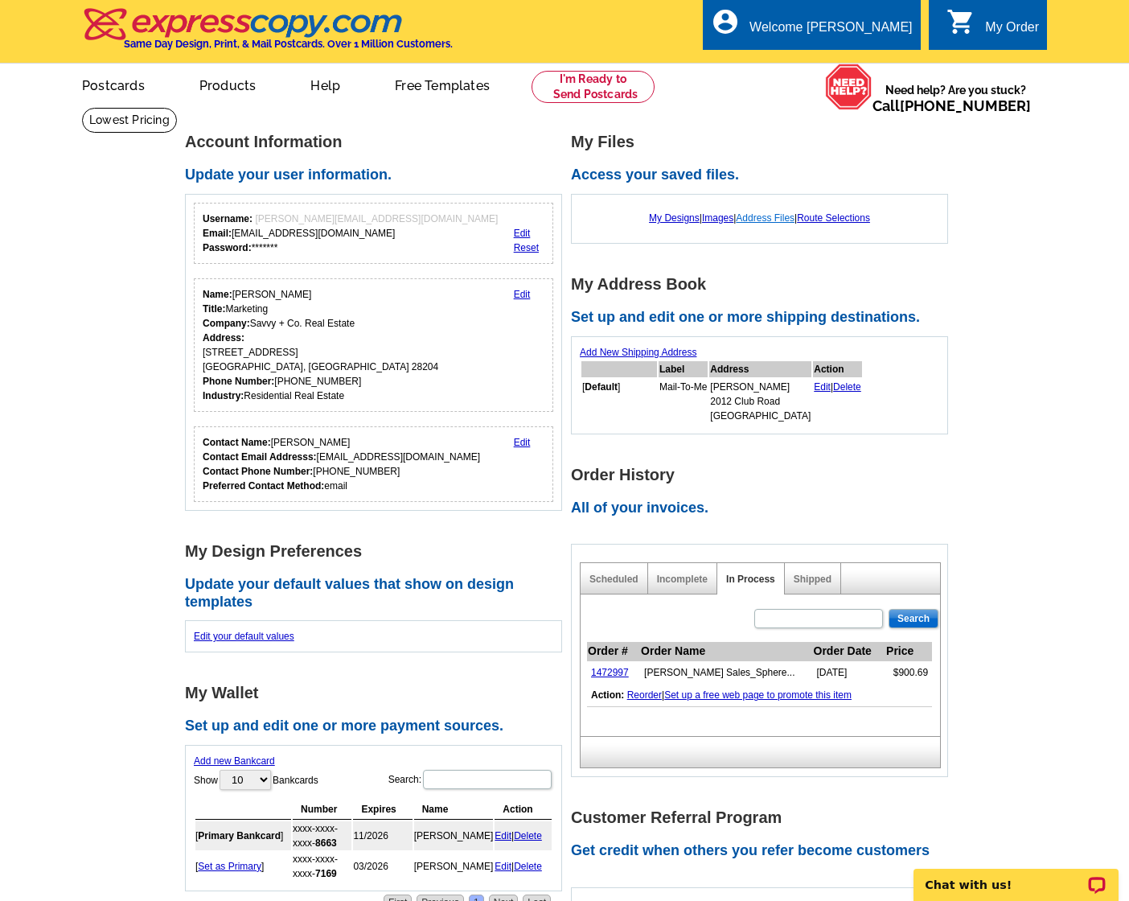
click at [784, 214] on link "Address Files" at bounding box center [765, 217] width 59 height 11
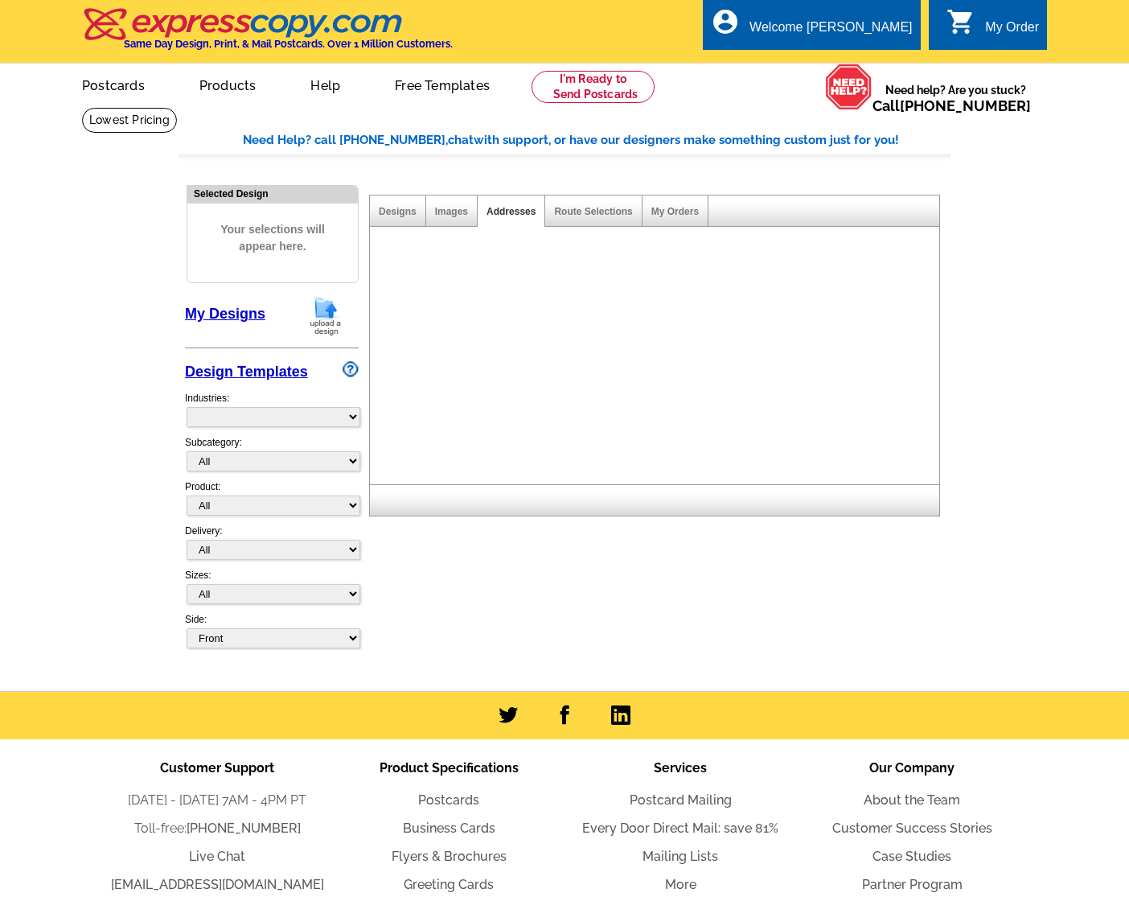
select select "785"
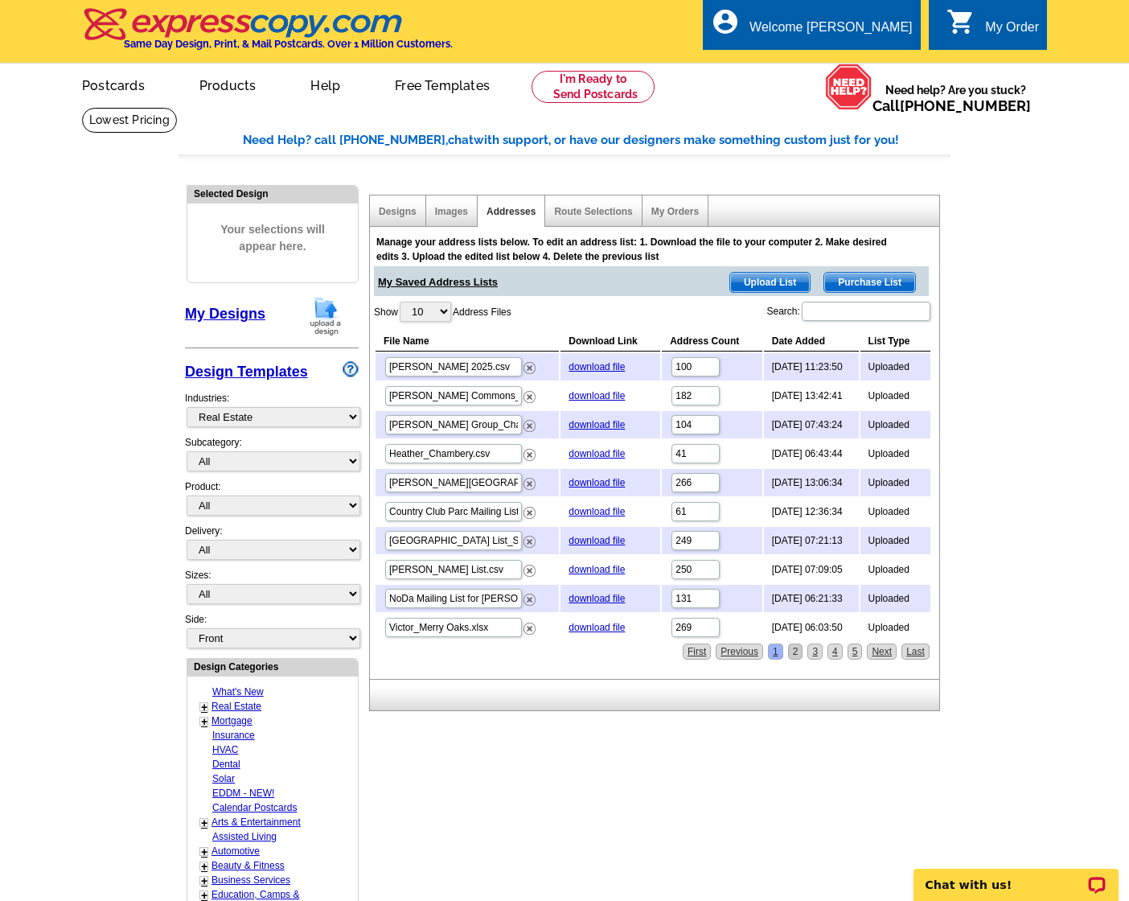
click at [794, 651] on link "2" at bounding box center [795, 651] width 15 height 16
click at [897, 311] on input "Search:" at bounding box center [866, 311] width 129 height 19
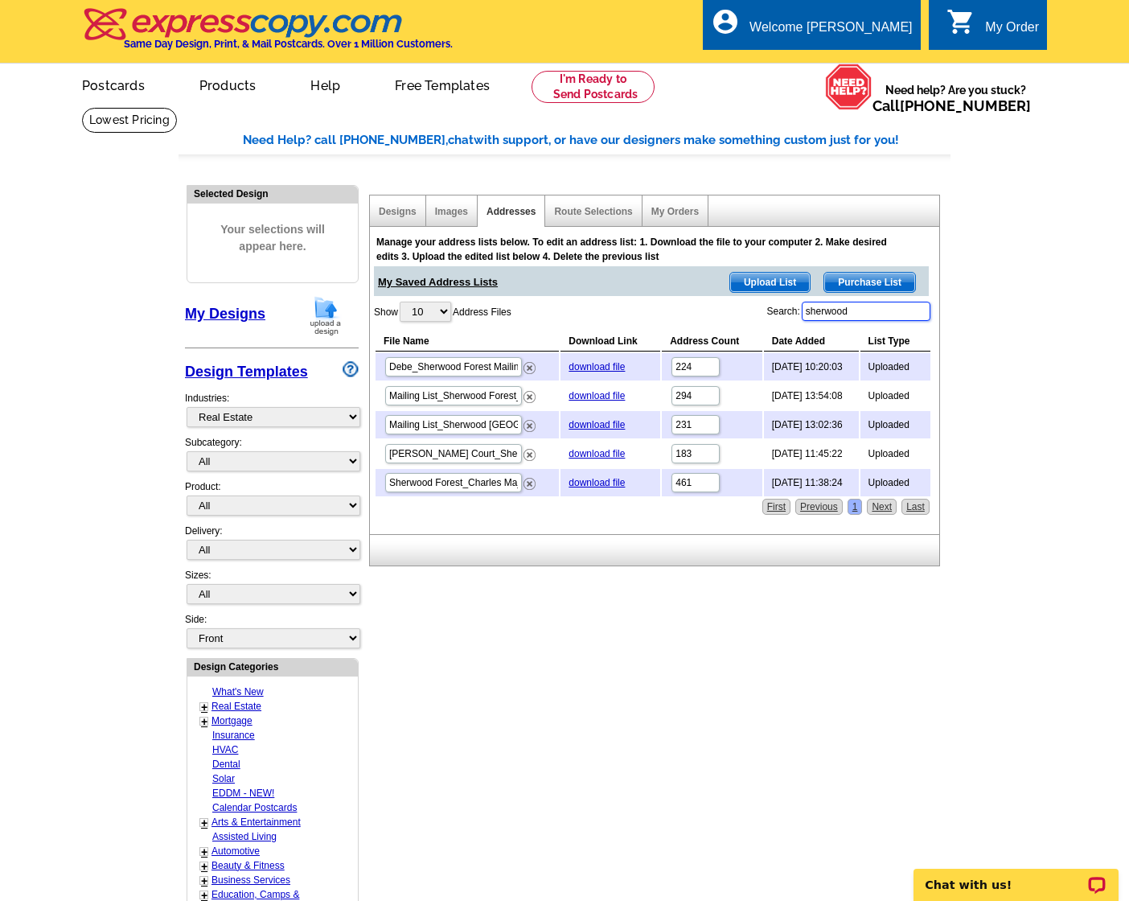
type input "sherwood"
